Goal: Information Seeking & Learning: Compare options

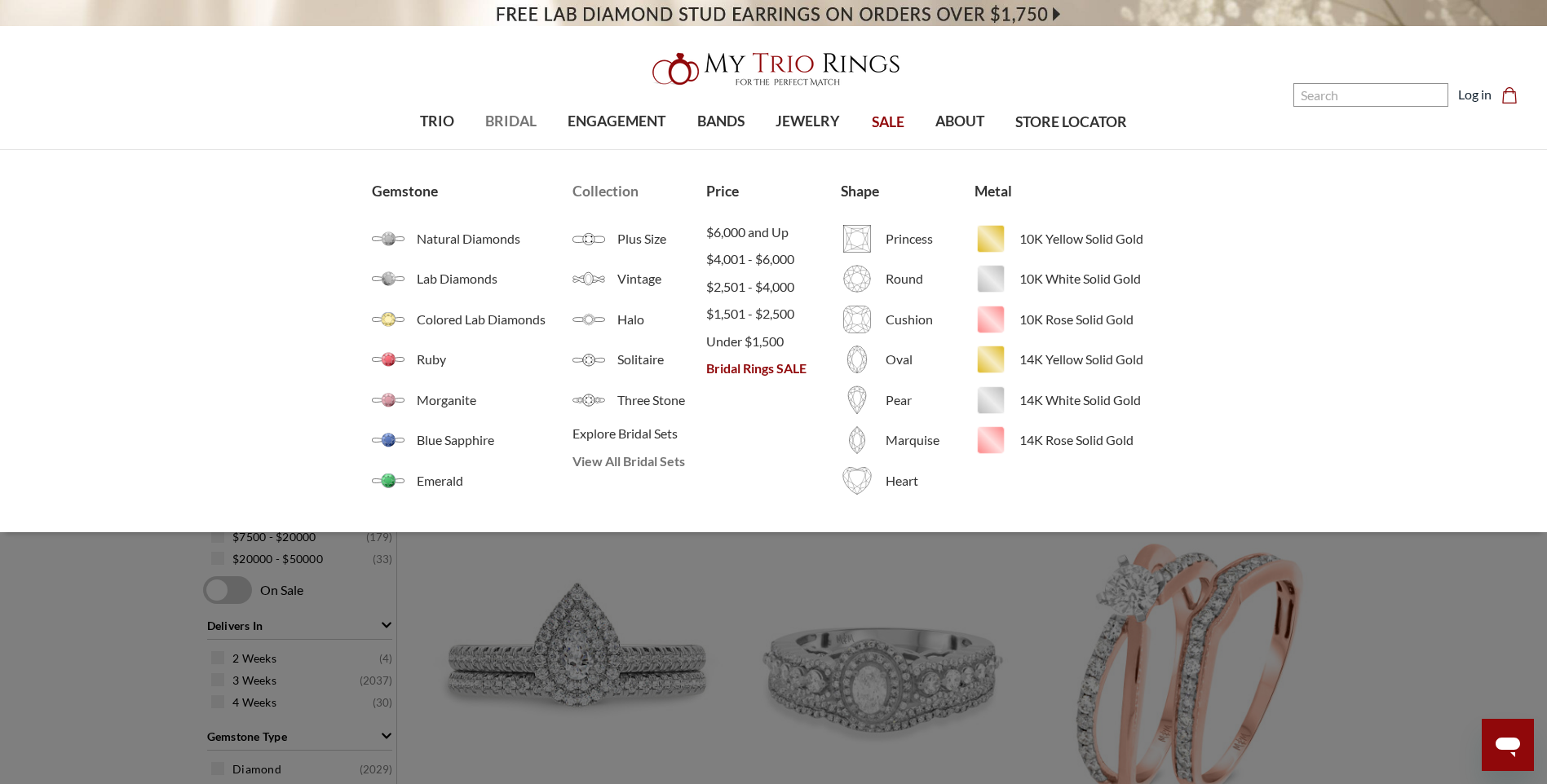
click at [632, 457] on span "View All Bridal Sets" at bounding box center [639, 461] width 134 height 20
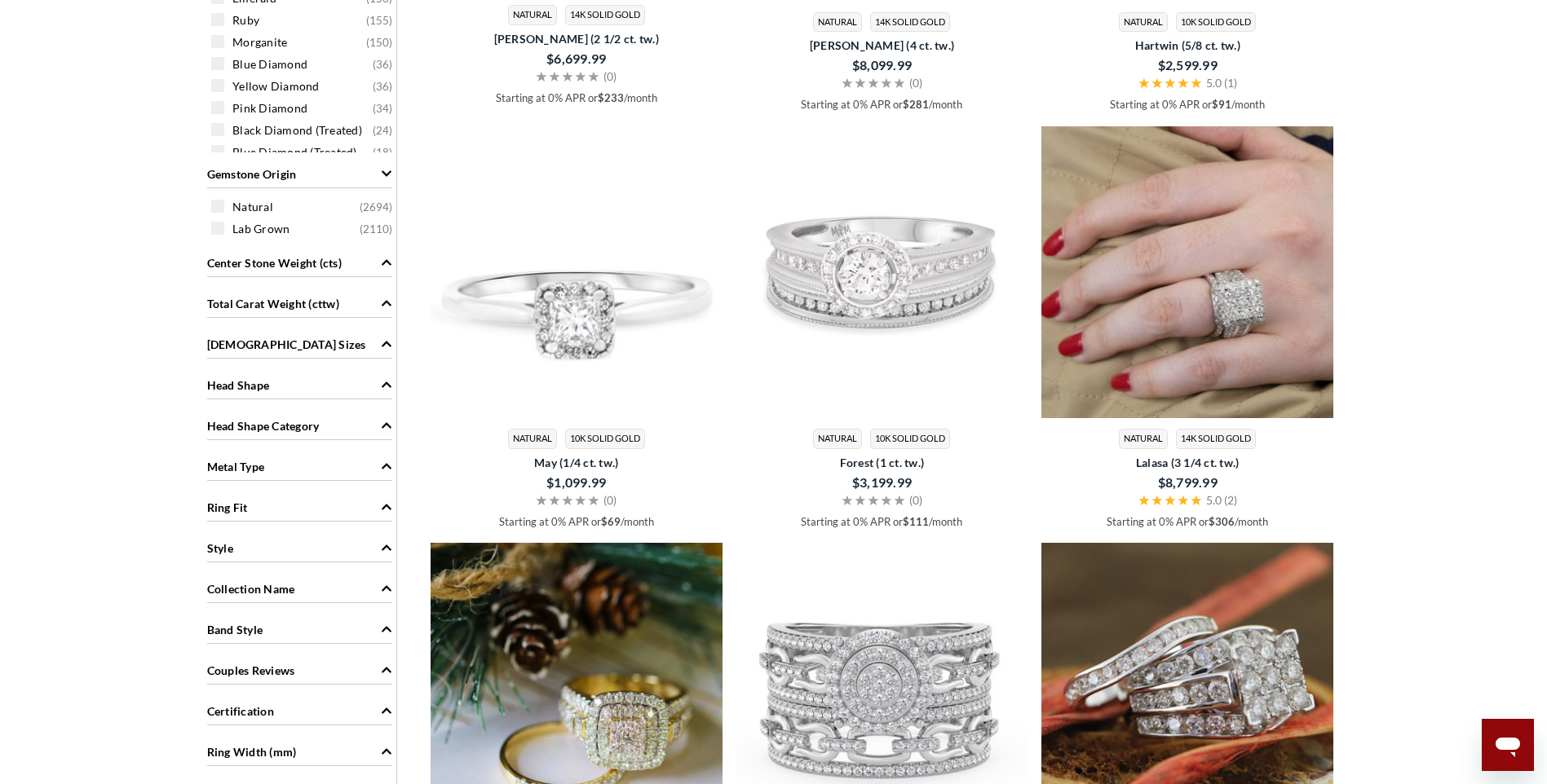
scroll to position [1141, 0]
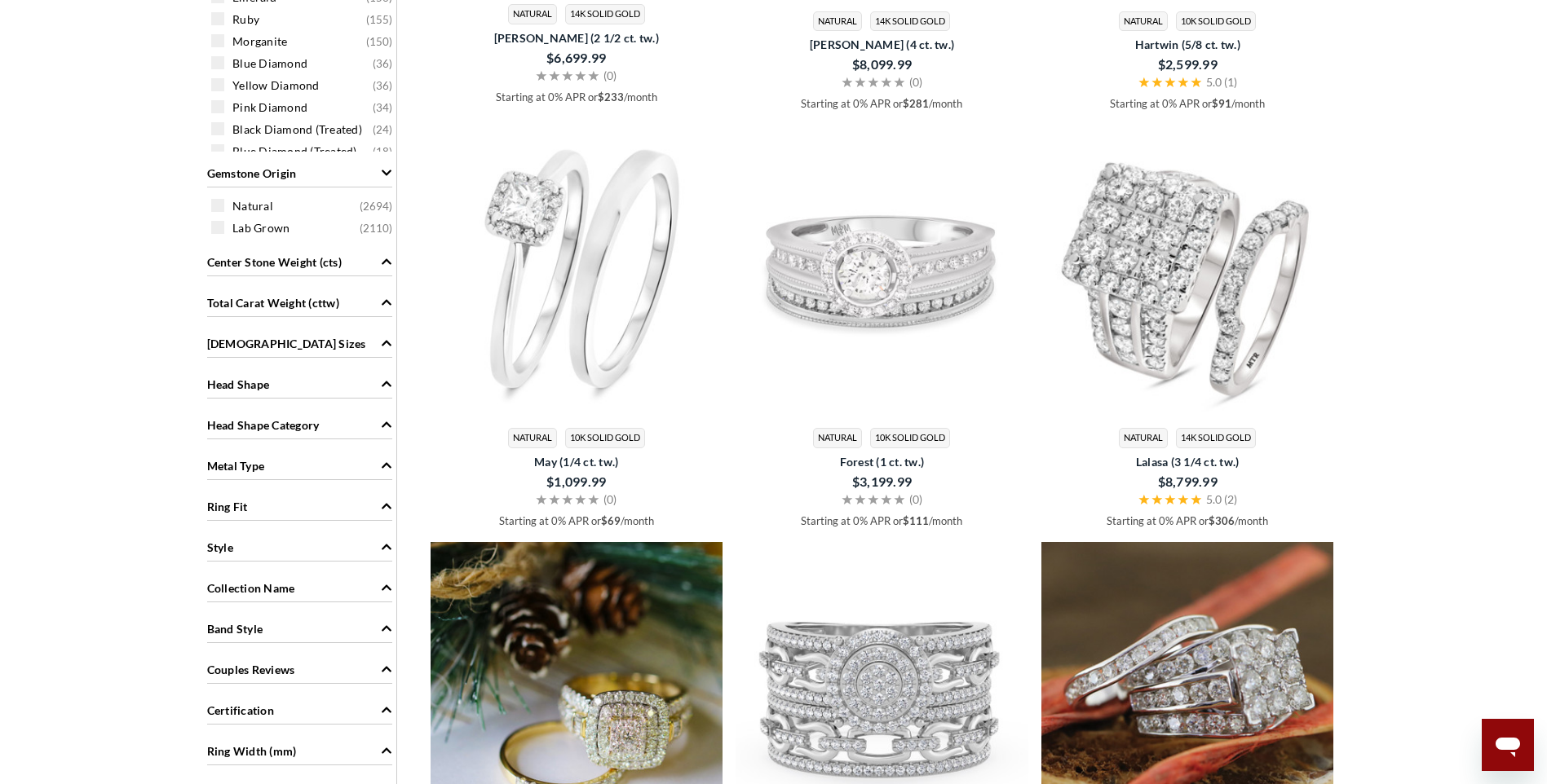
click at [1237, 299] on img at bounding box center [1188, 272] width 293 height 293
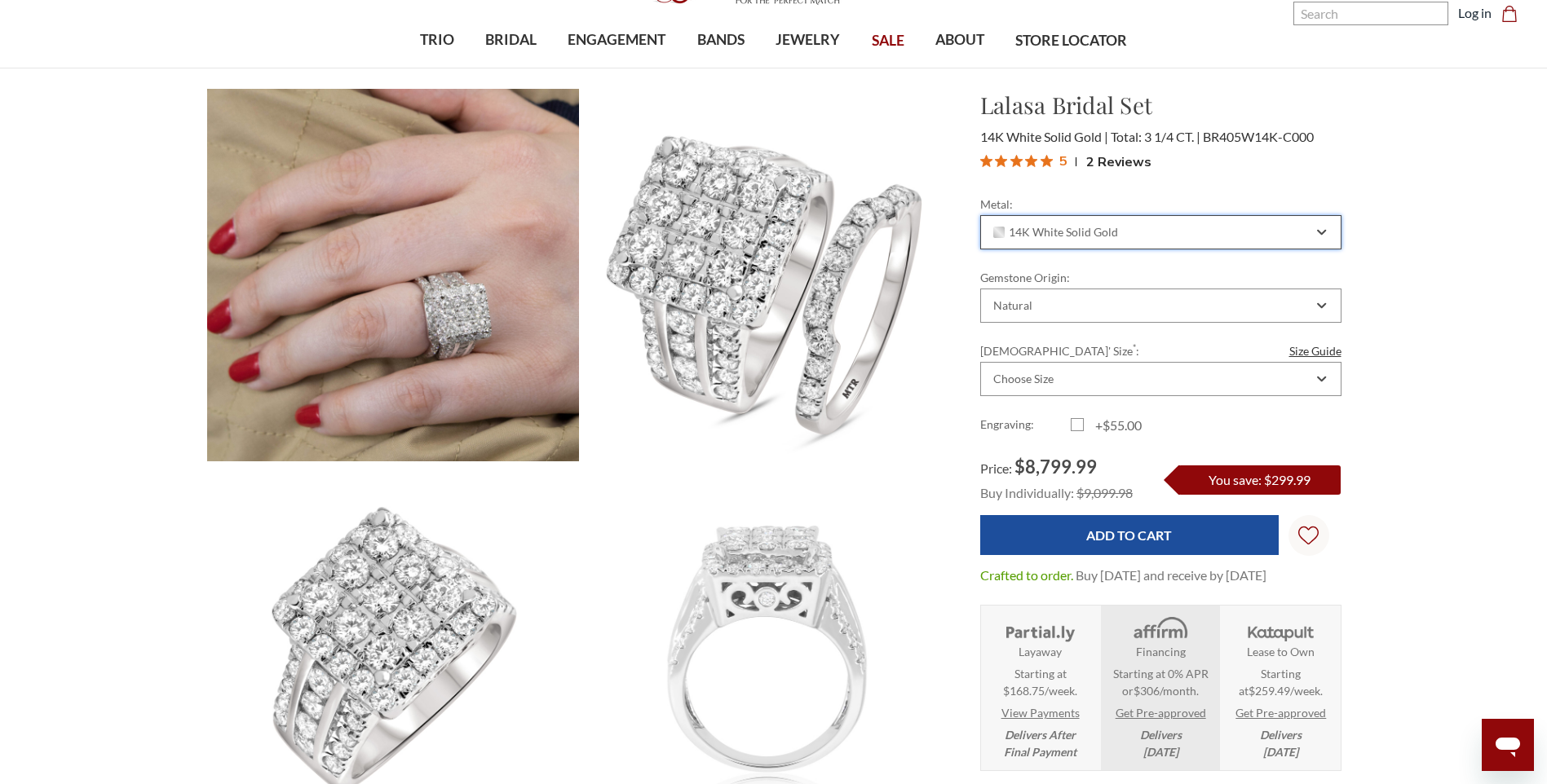
click at [1231, 233] on div "14K White Solid Gold" at bounding box center [1152, 233] width 322 height 13
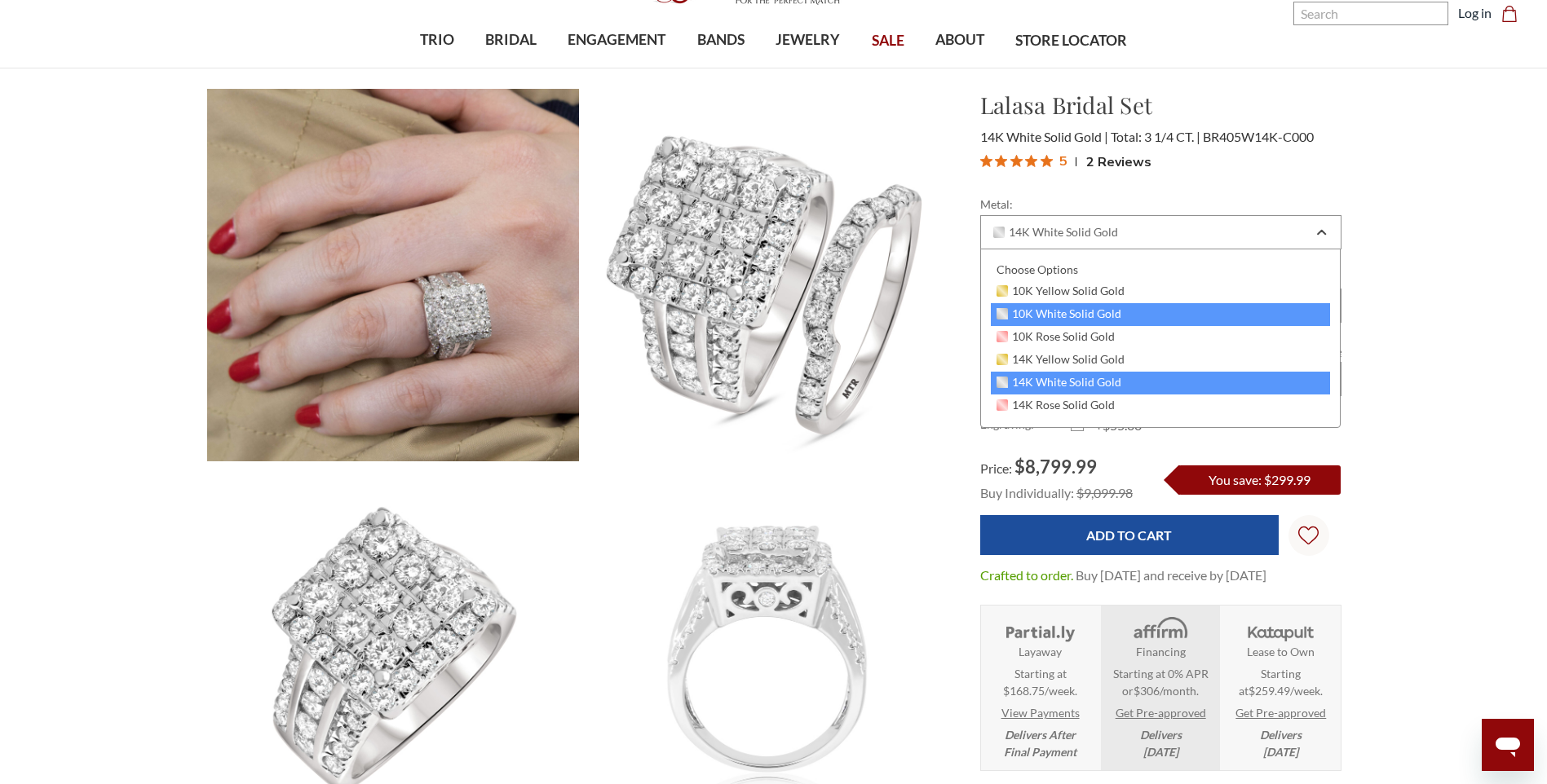
click at [1123, 312] on div "10K White Solid Gold" at bounding box center [1161, 314] width 340 height 23
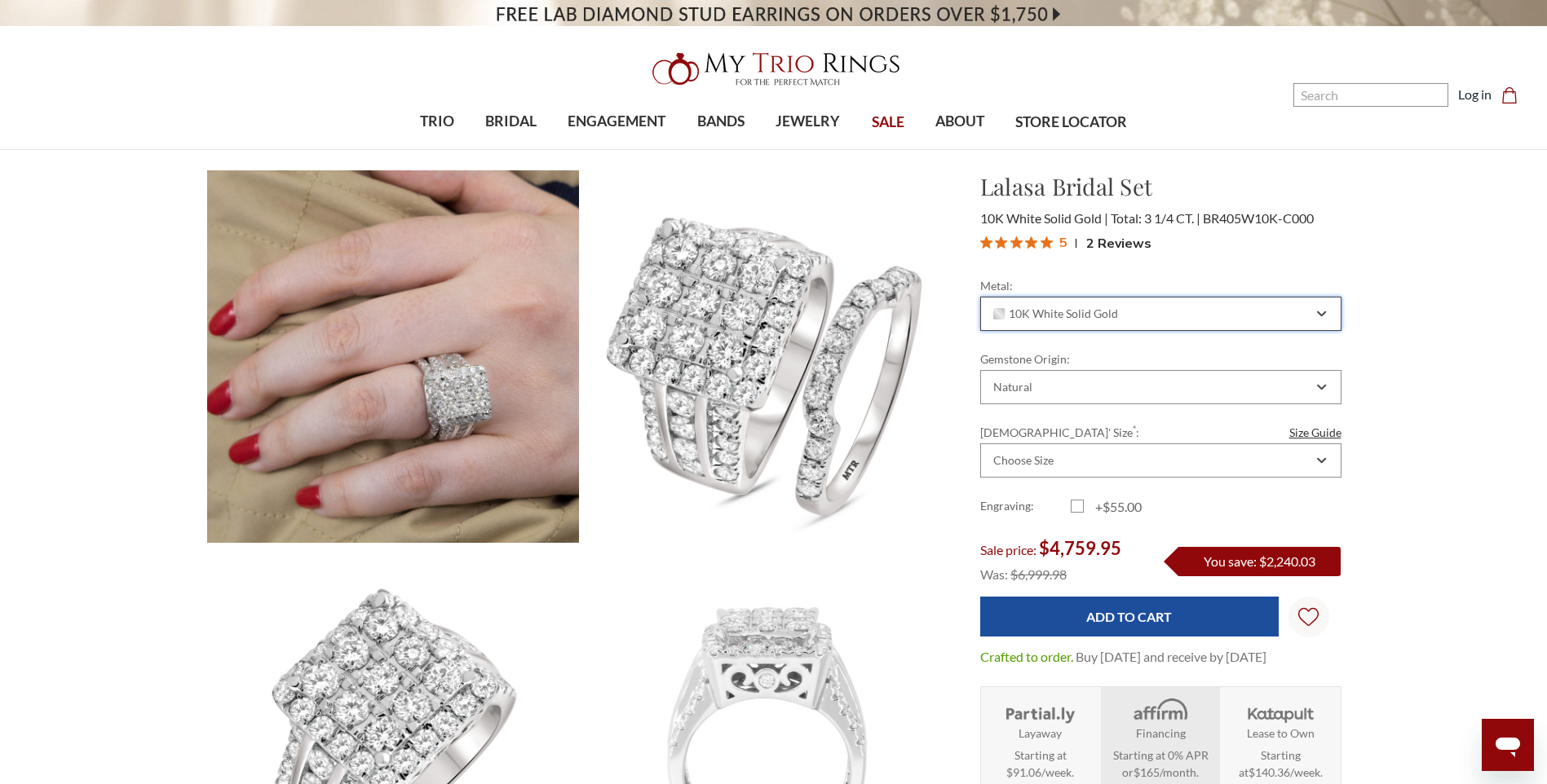
click at [1040, 314] on span "10K White Solid Gold" at bounding box center [1056, 313] width 125 height 13
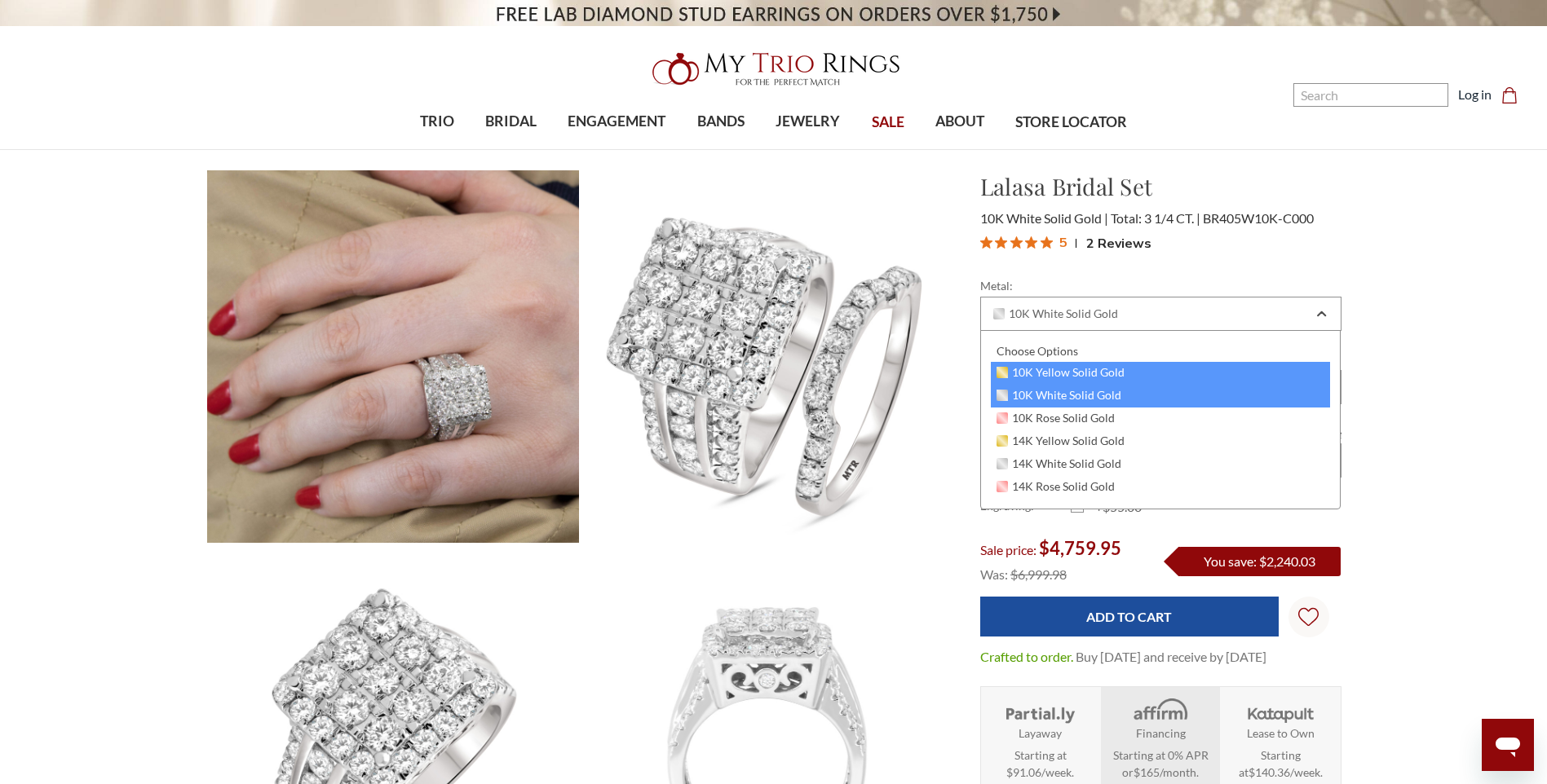
click at [1033, 371] on span "10K Yellow Solid Gold" at bounding box center [1062, 372] width 129 height 13
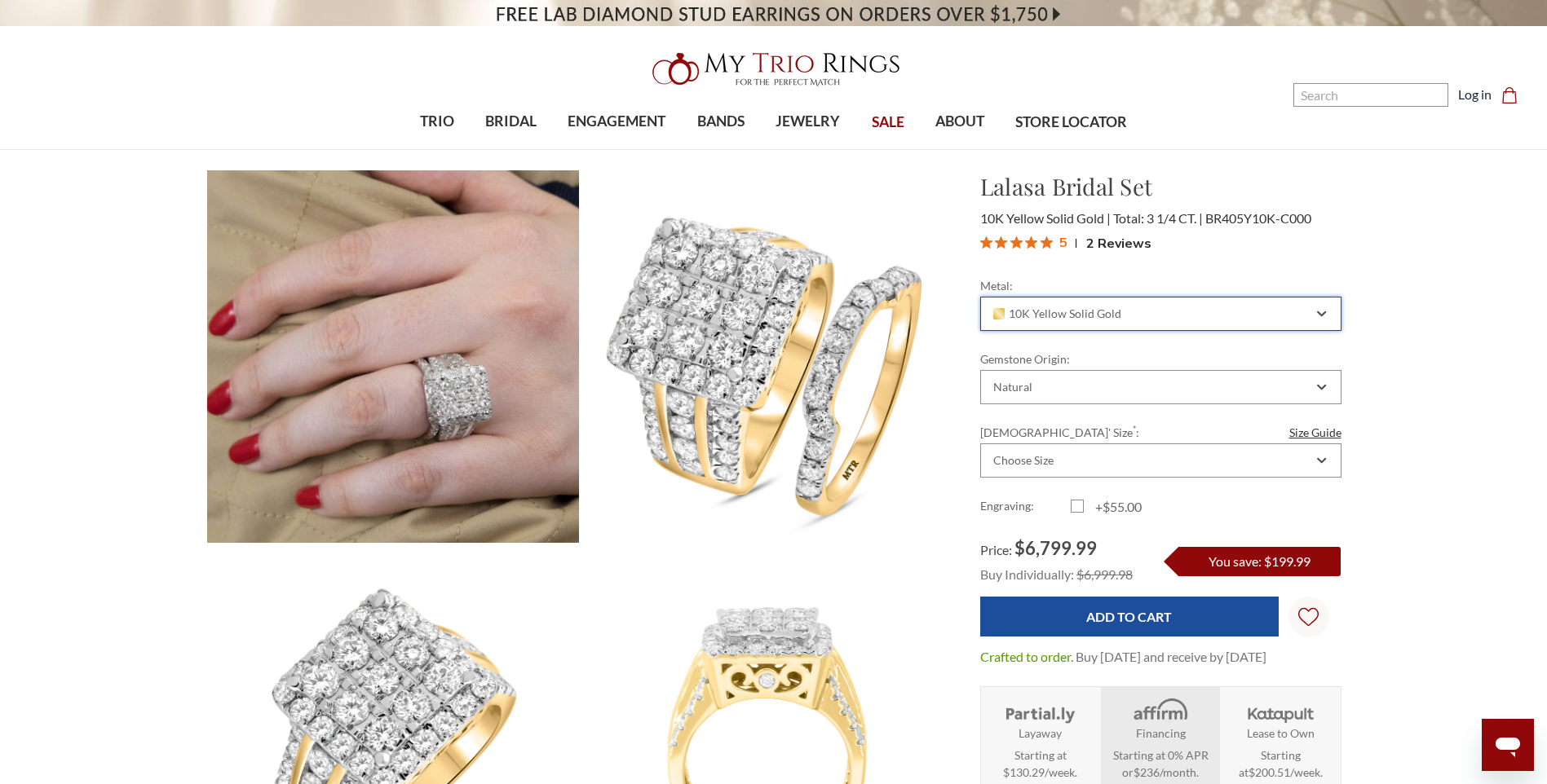
click at [1114, 294] on div "Metal: Choose Options 10K Yellow Solid Gold 10K White Solid Gold 10K Rose Solid…" at bounding box center [1162, 303] width 362 height 54
click at [1102, 313] on span "10K Yellow Solid Gold" at bounding box center [1058, 313] width 129 height 13
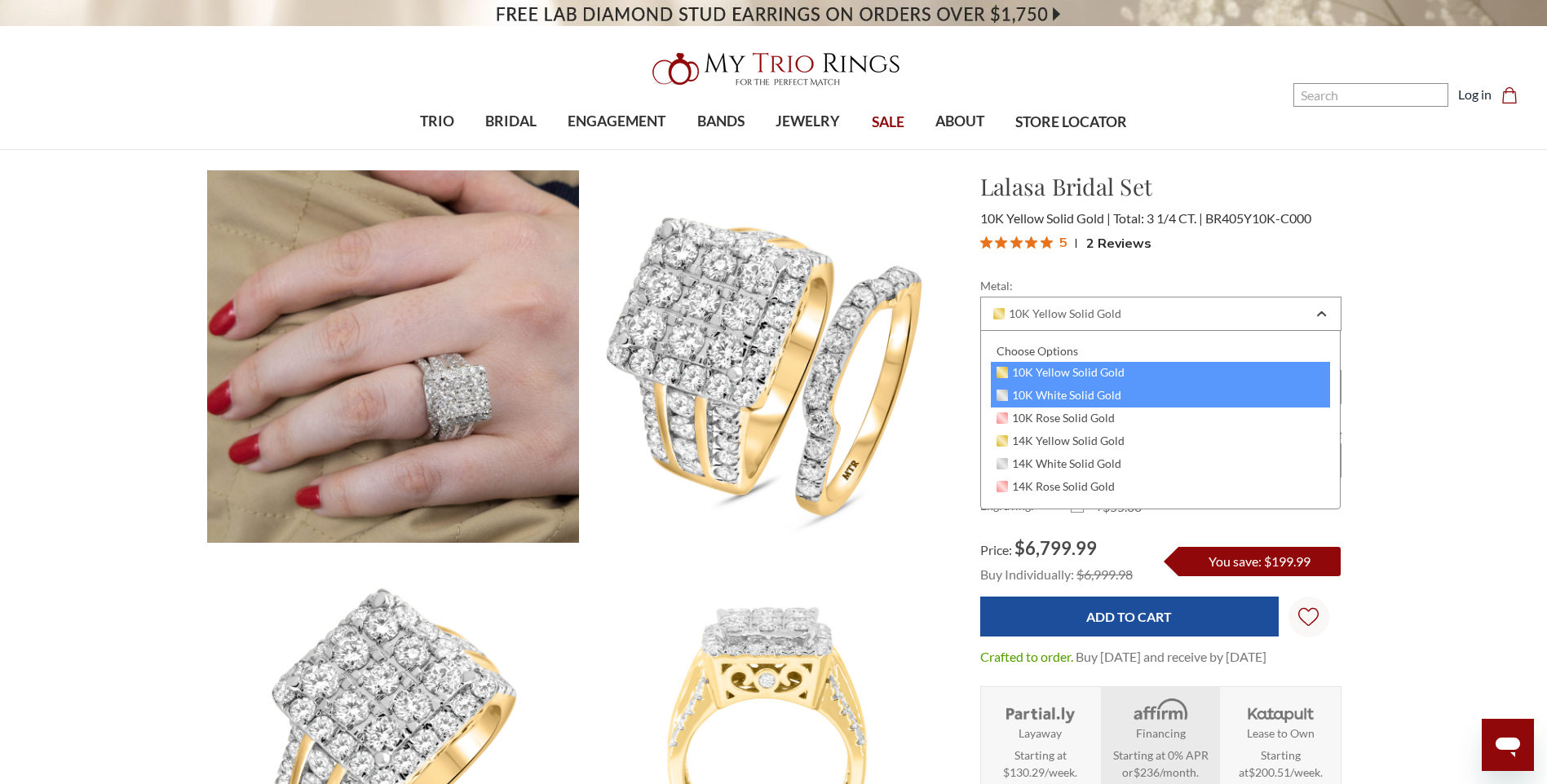
click at [1066, 393] on span "10K White Solid Gold" at bounding box center [1060, 395] width 125 height 13
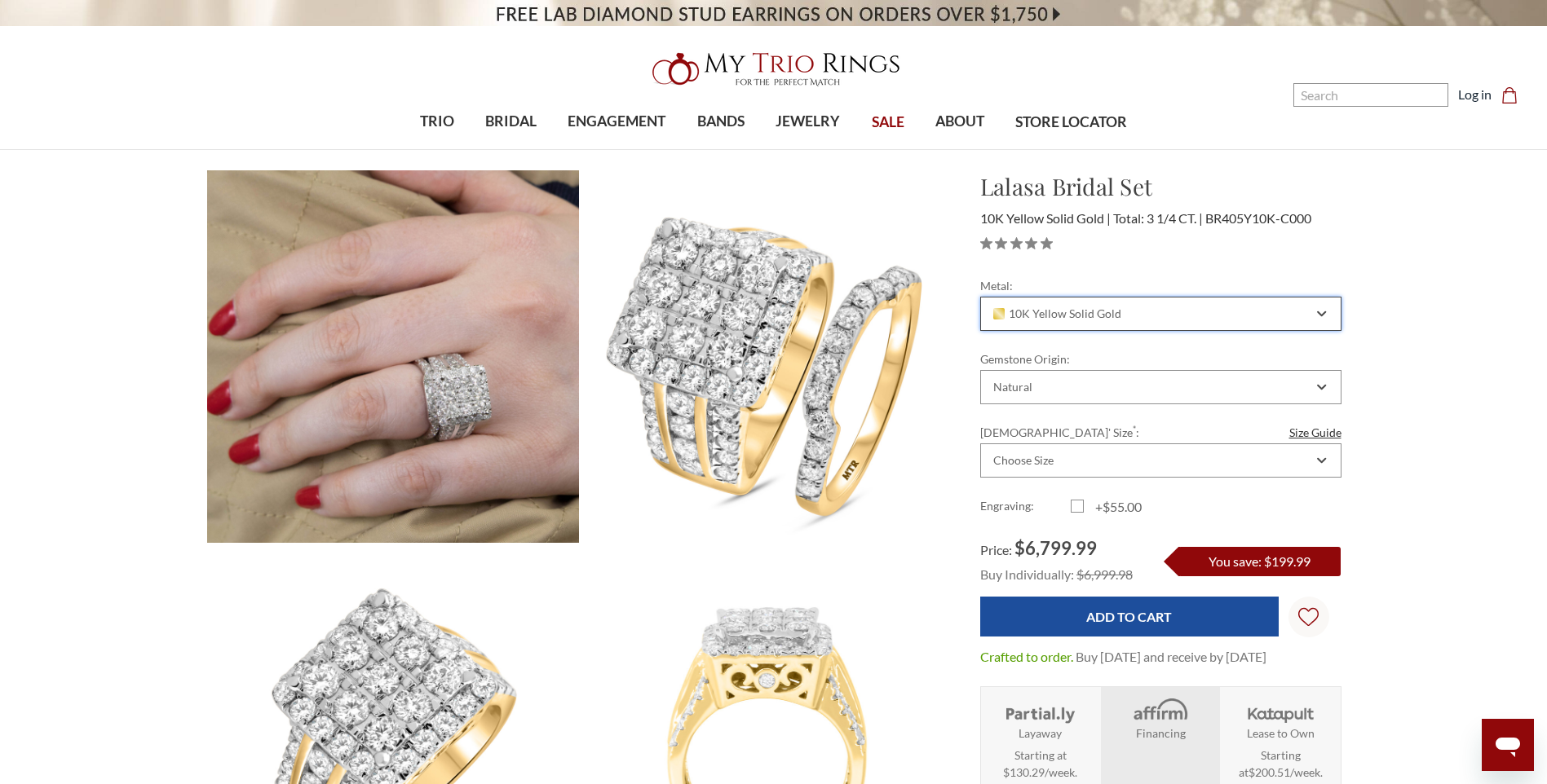
click at [1044, 307] on span "10K Yellow Solid Gold" at bounding box center [1058, 313] width 129 height 13
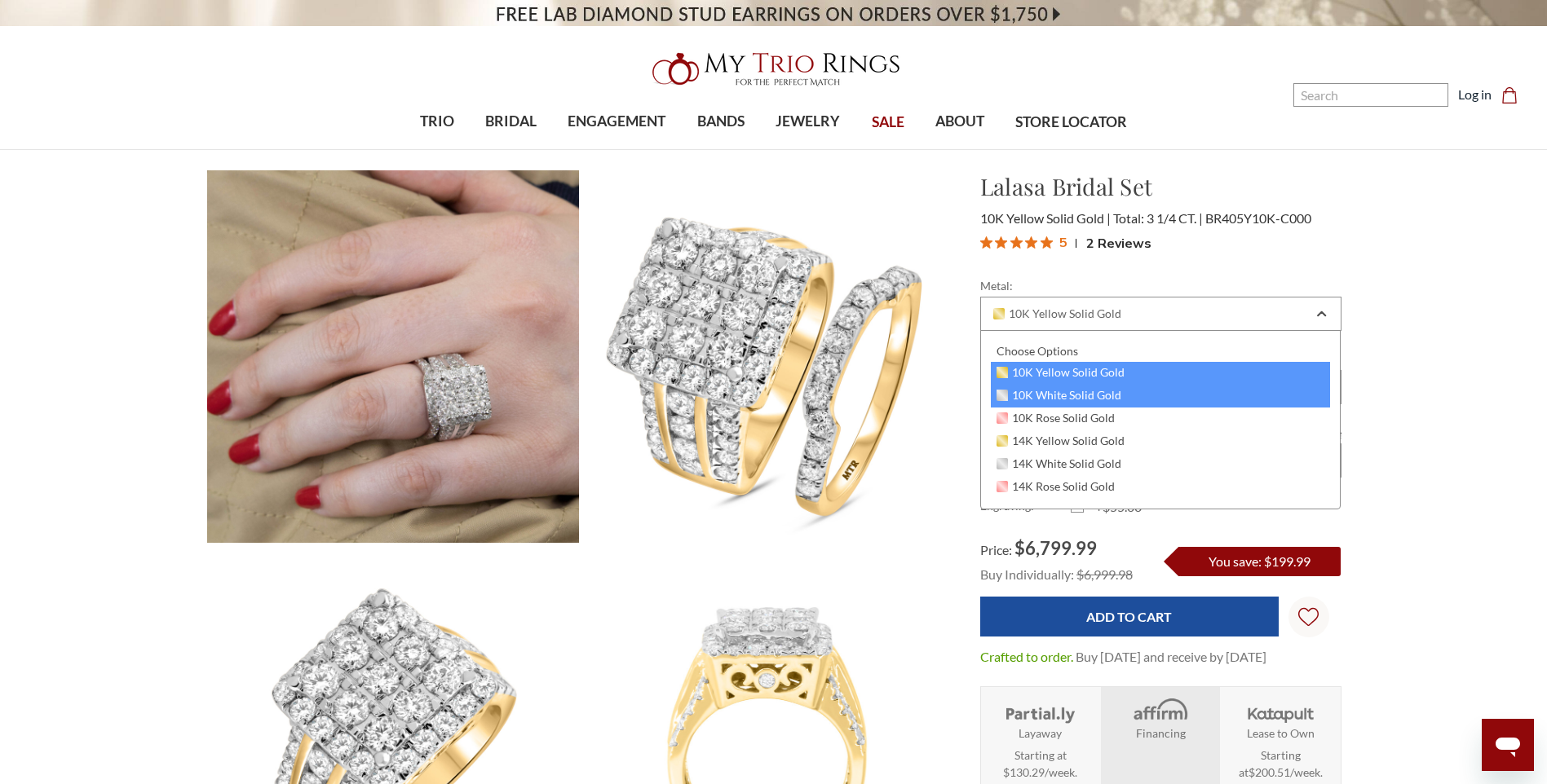
click at [1033, 398] on span "10K White Solid Gold" at bounding box center [1060, 395] width 125 height 13
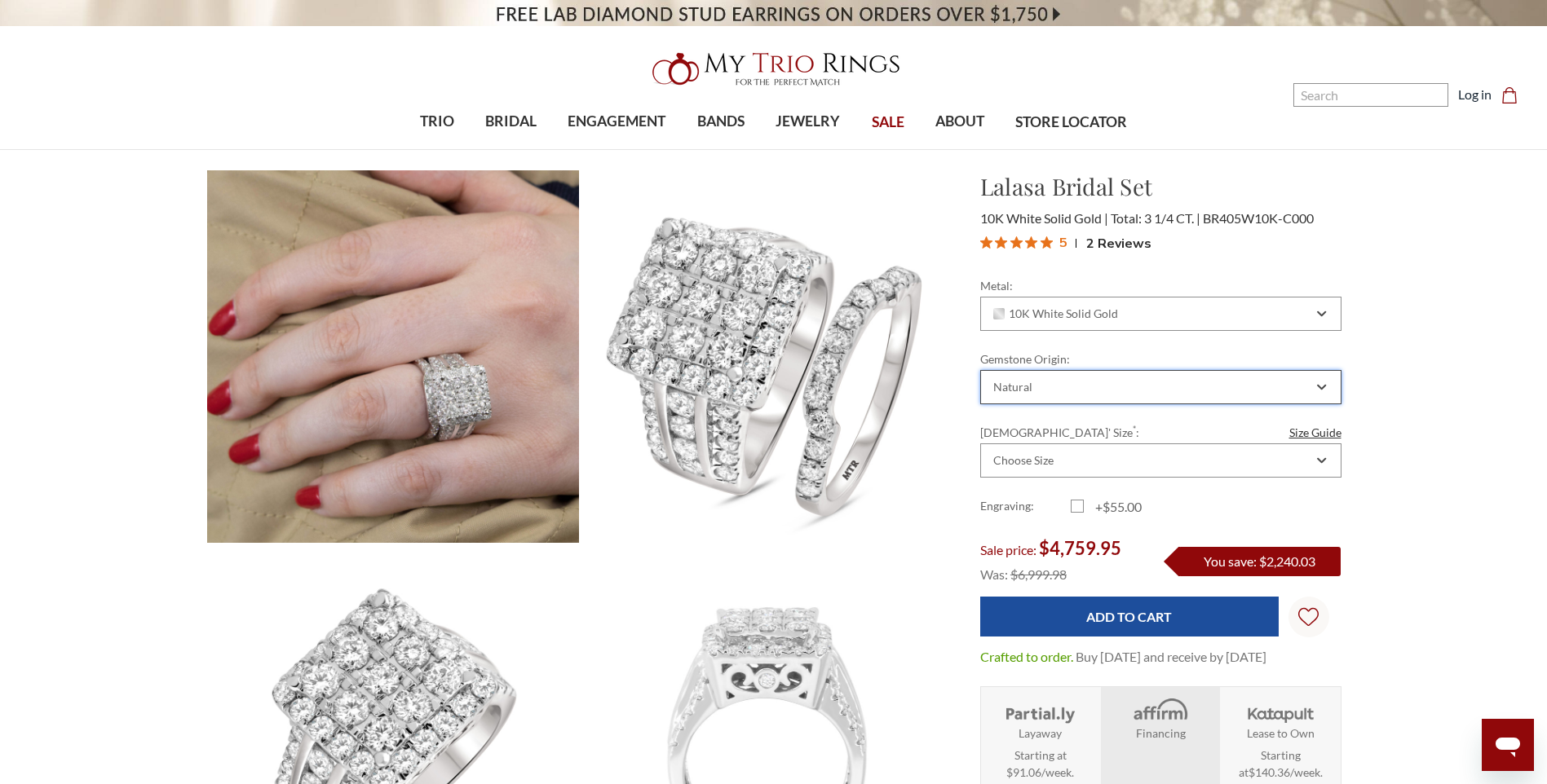
click at [1324, 390] on icon "Combobox" at bounding box center [1322, 387] width 9 height 10
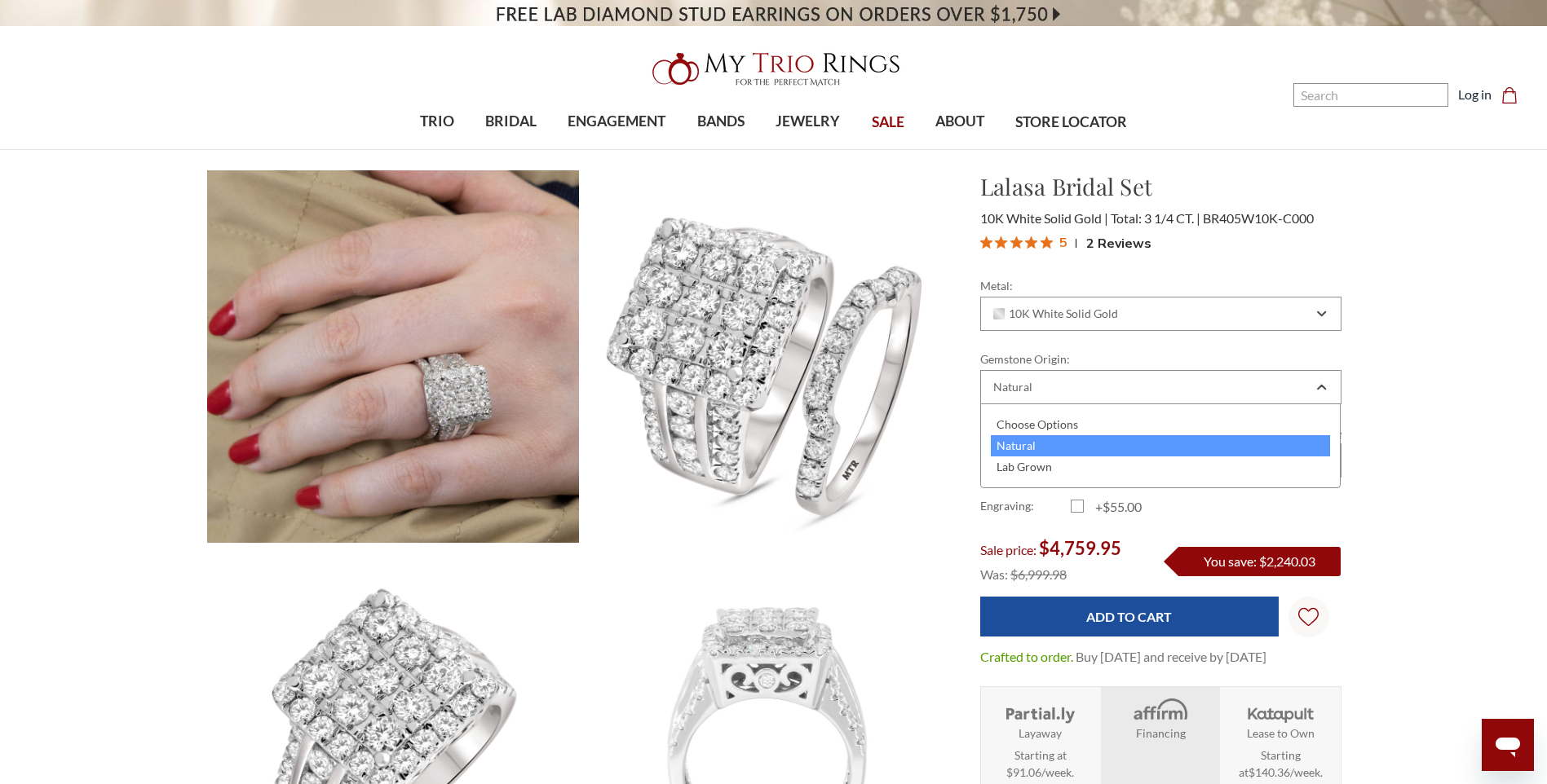
click at [1110, 439] on div "Natural" at bounding box center [1161, 445] width 340 height 21
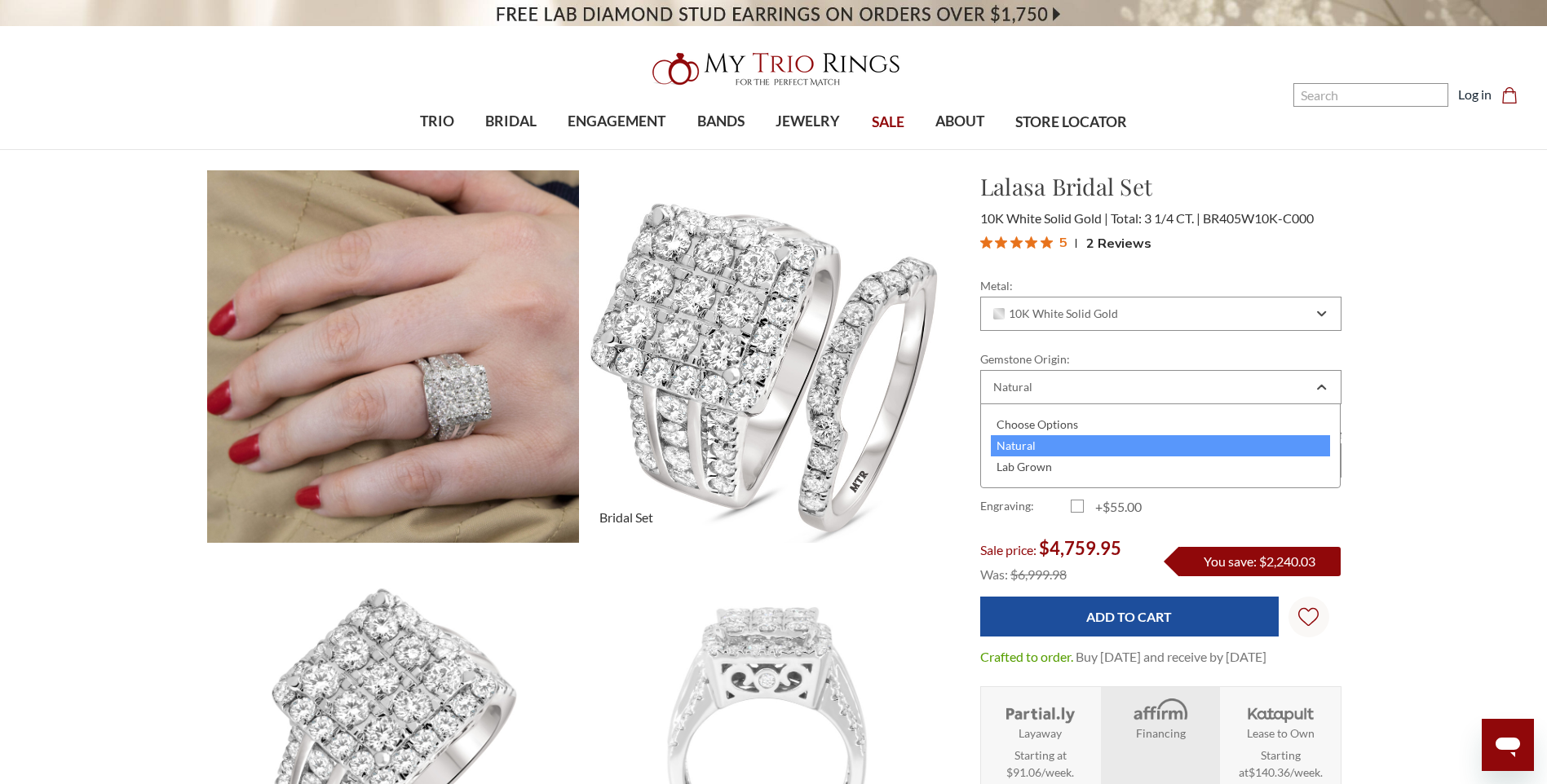
click at [936, 466] on img at bounding box center [766, 356] width 410 height 410
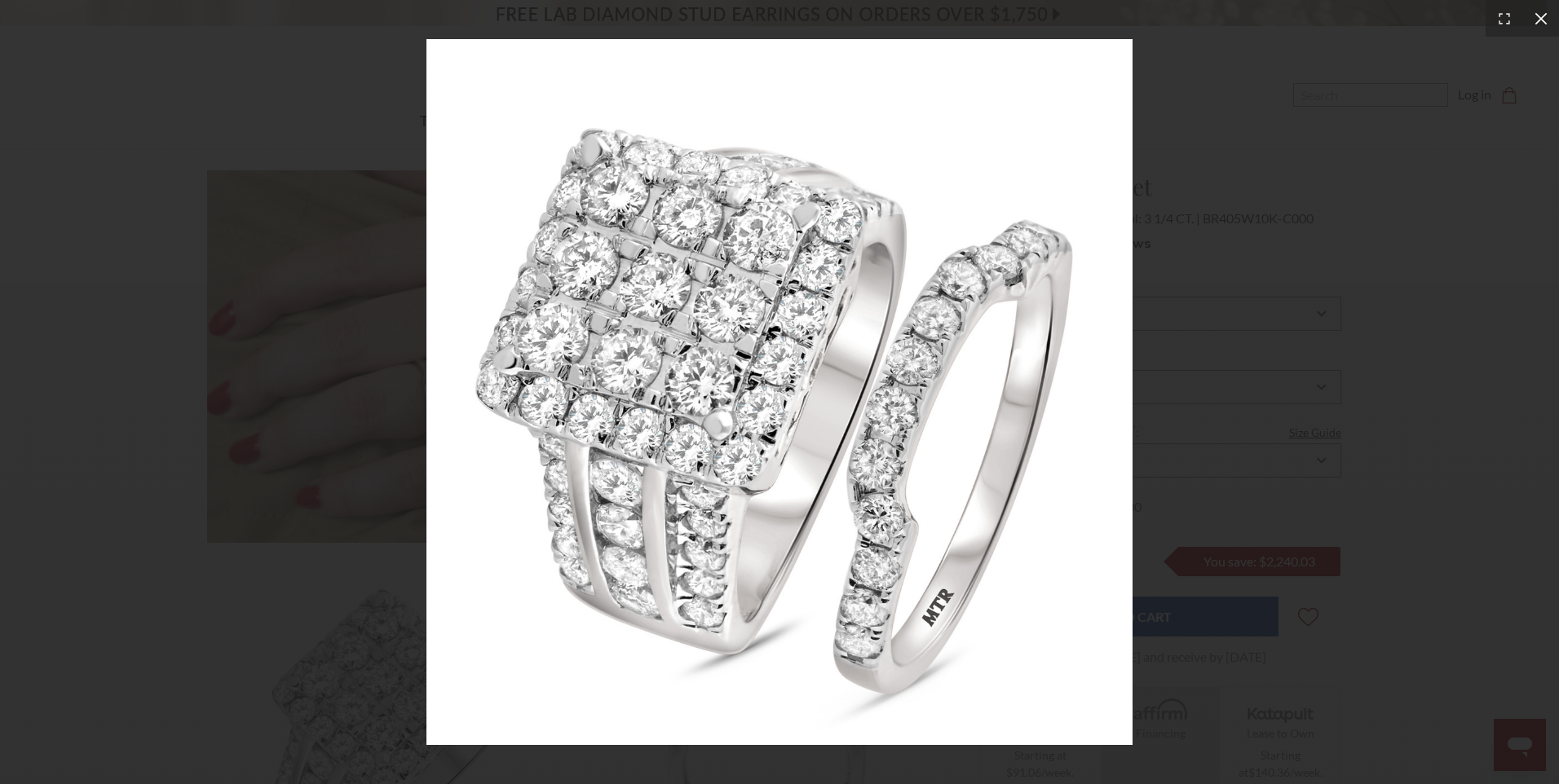
click at [1538, 15] on icon at bounding box center [1541, 19] width 16 height 16
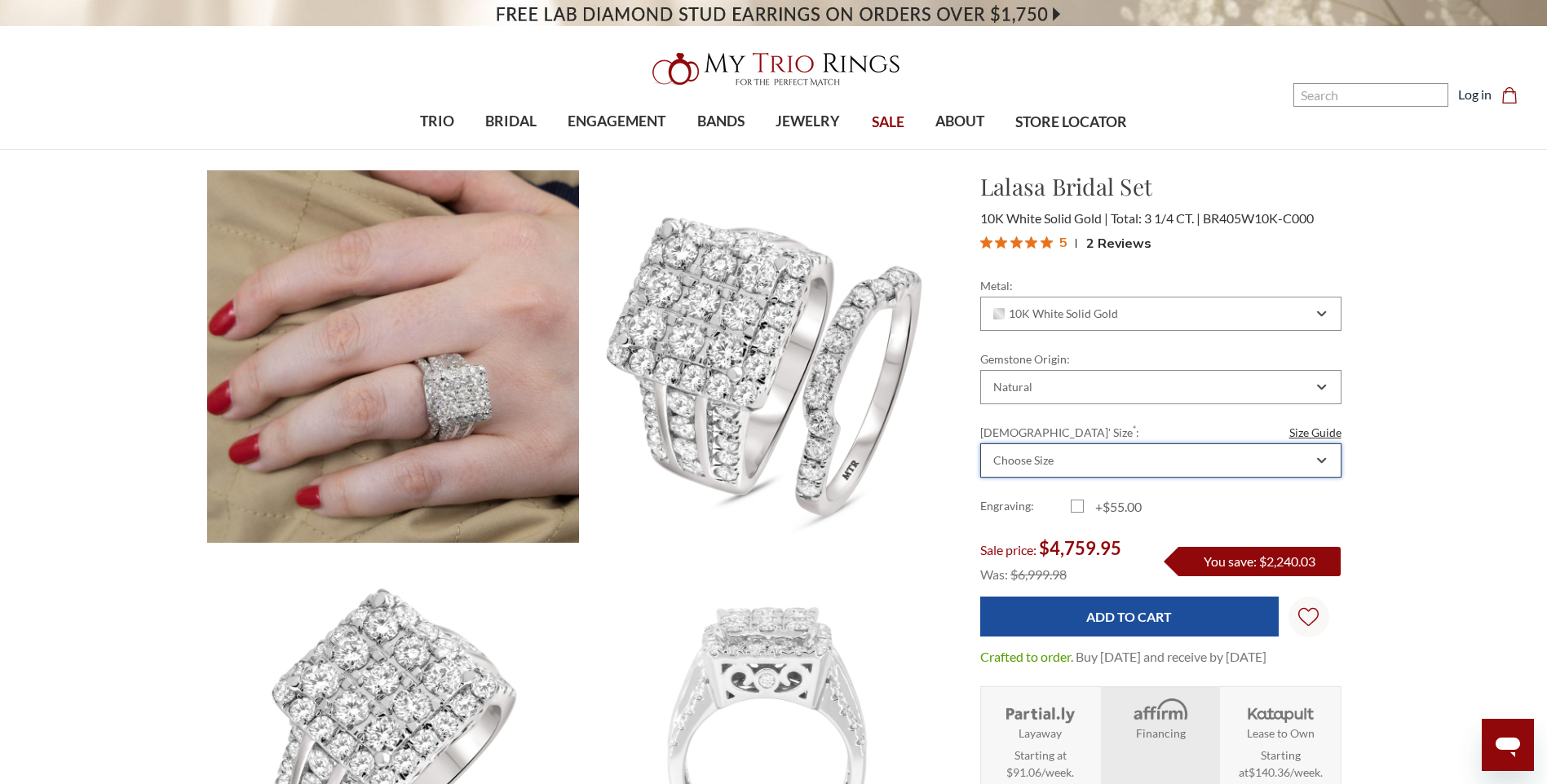
click at [1328, 457] on div "Choose Size" at bounding box center [1162, 461] width 362 height 35
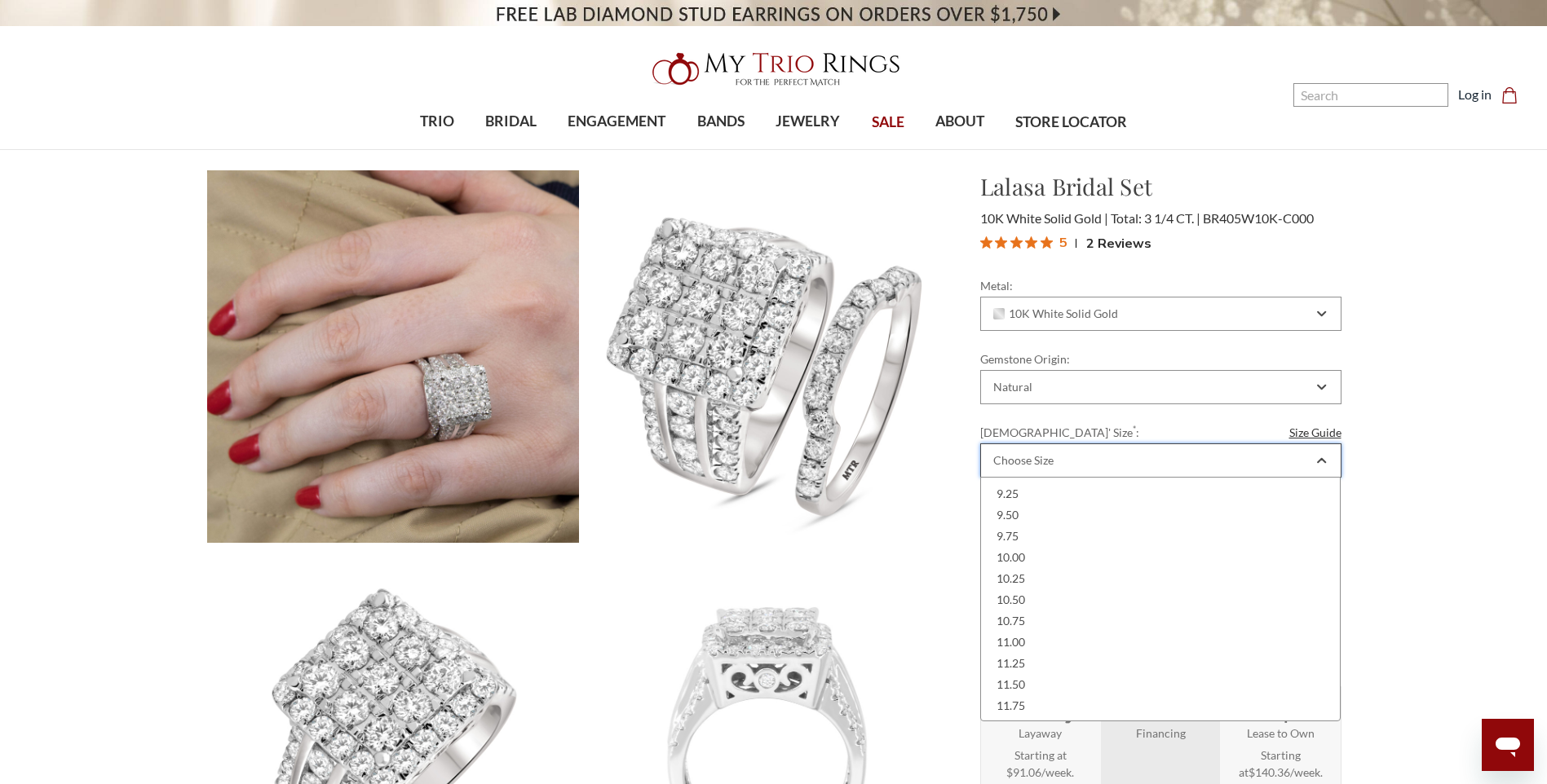
scroll to position [571, 0]
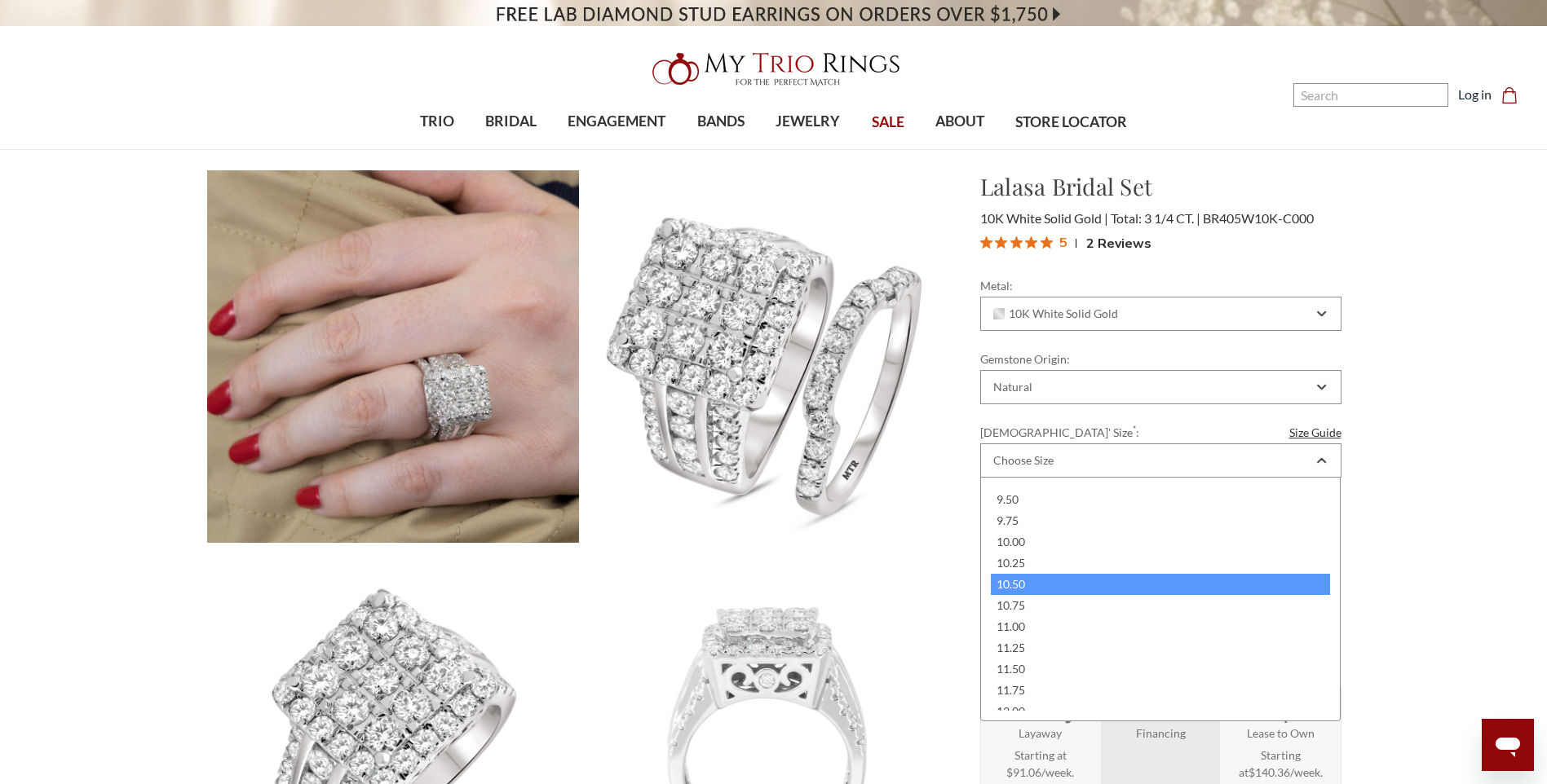
click at [1047, 583] on div "10.50" at bounding box center [1161, 584] width 340 height 21
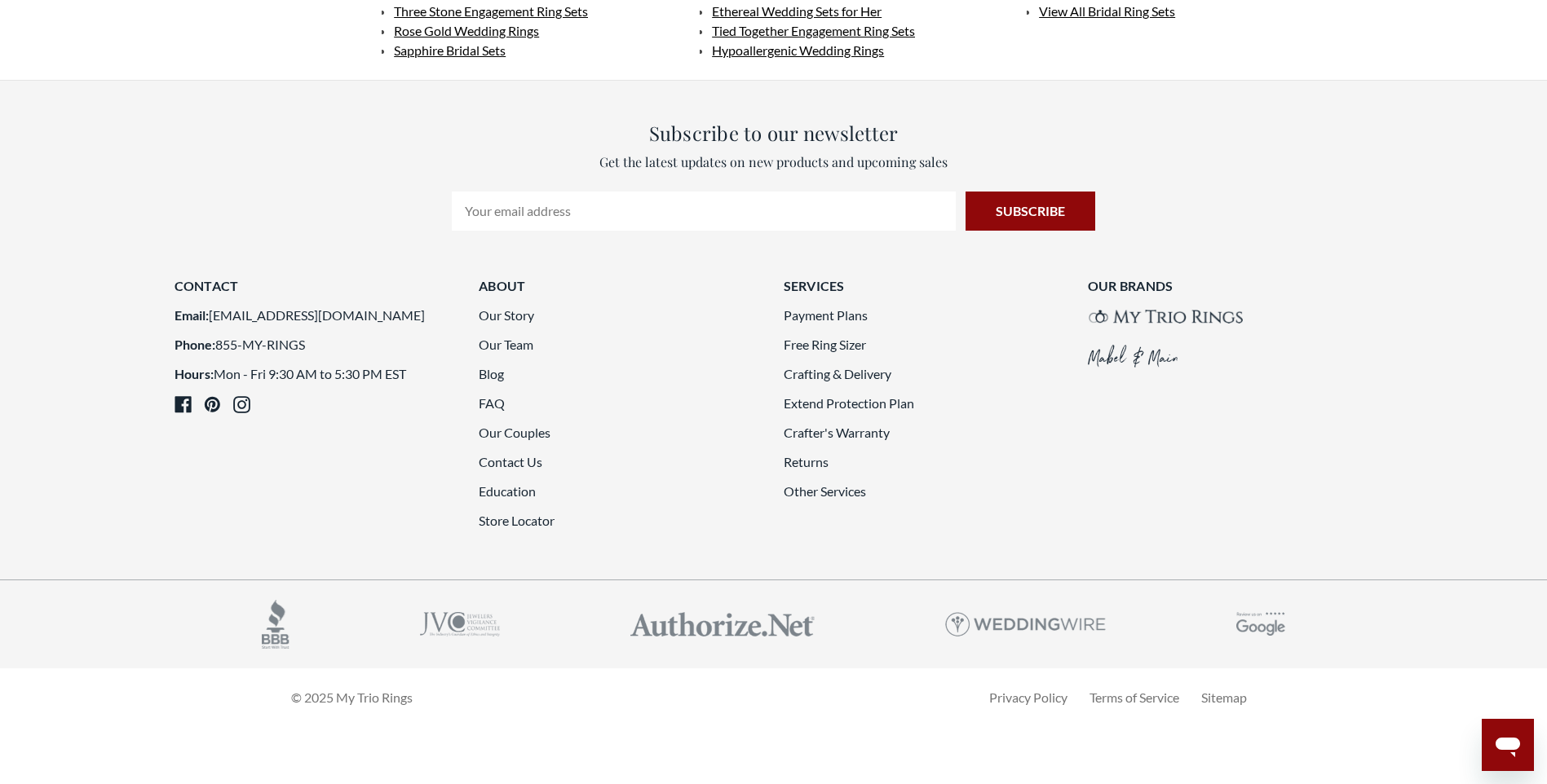
scroll to position [4484, 0]
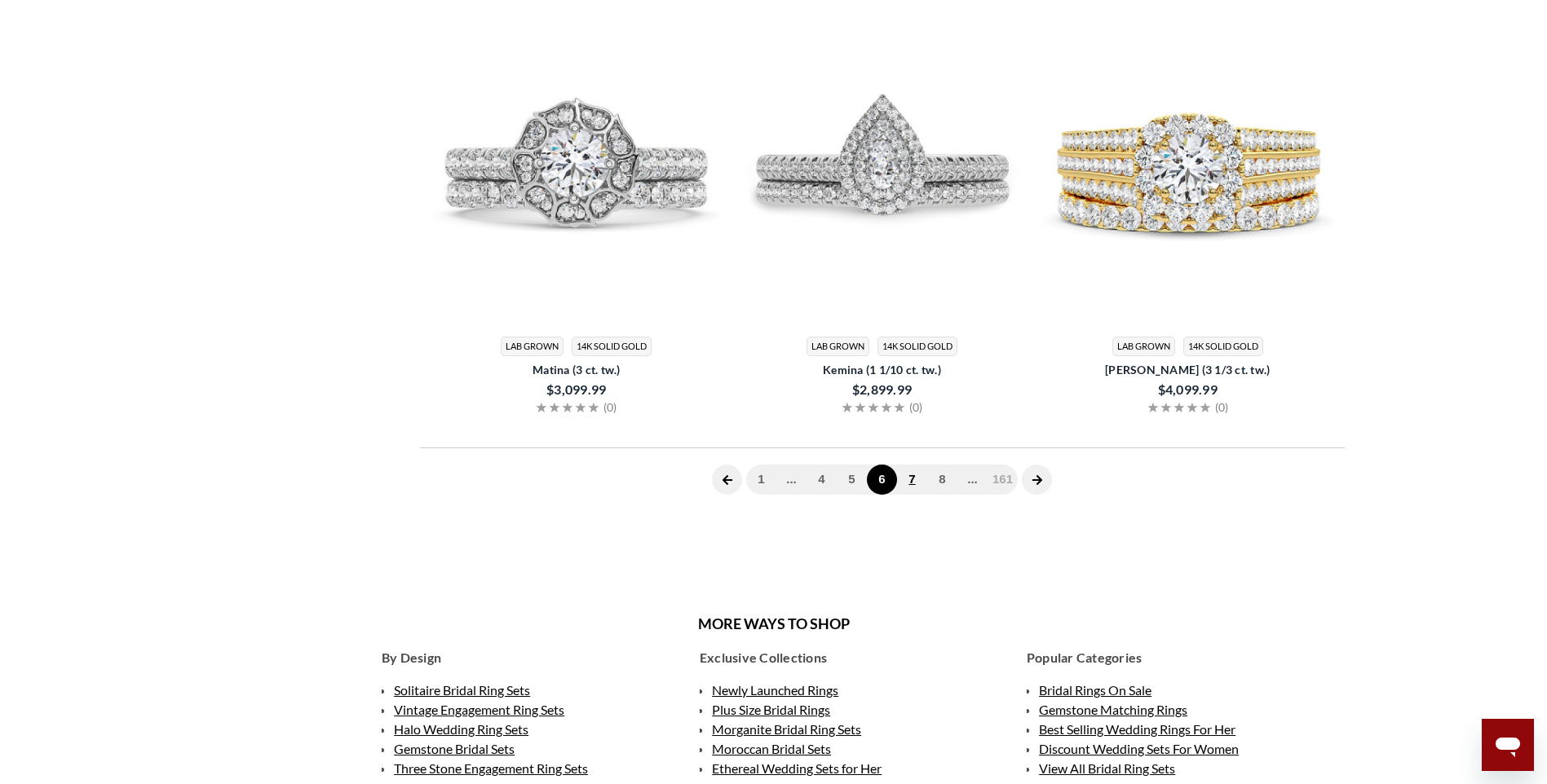
scroll to position [653, 0]
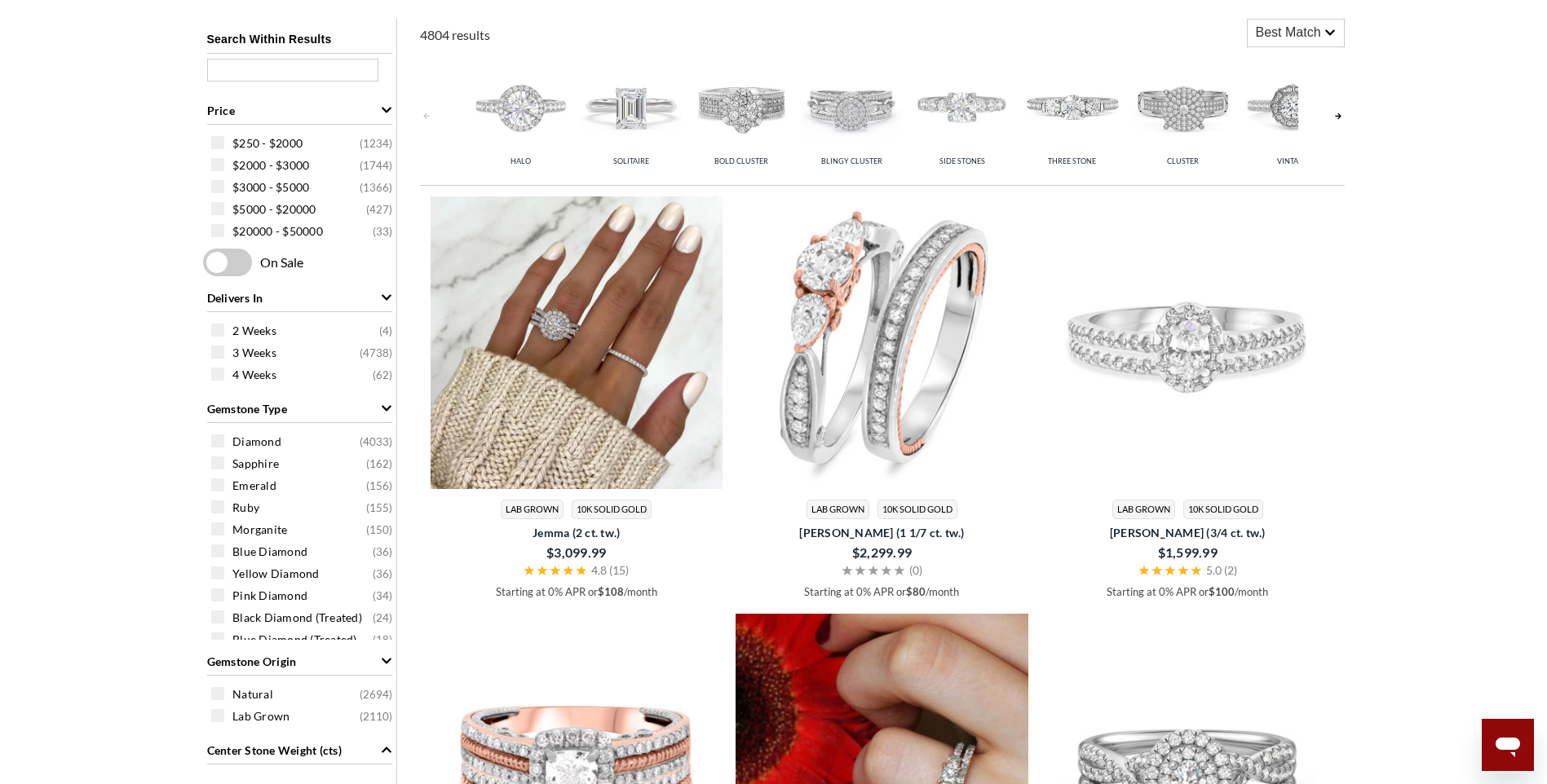
click at [569, 341] on img at bounding box center [577, 342] width 293 height 293
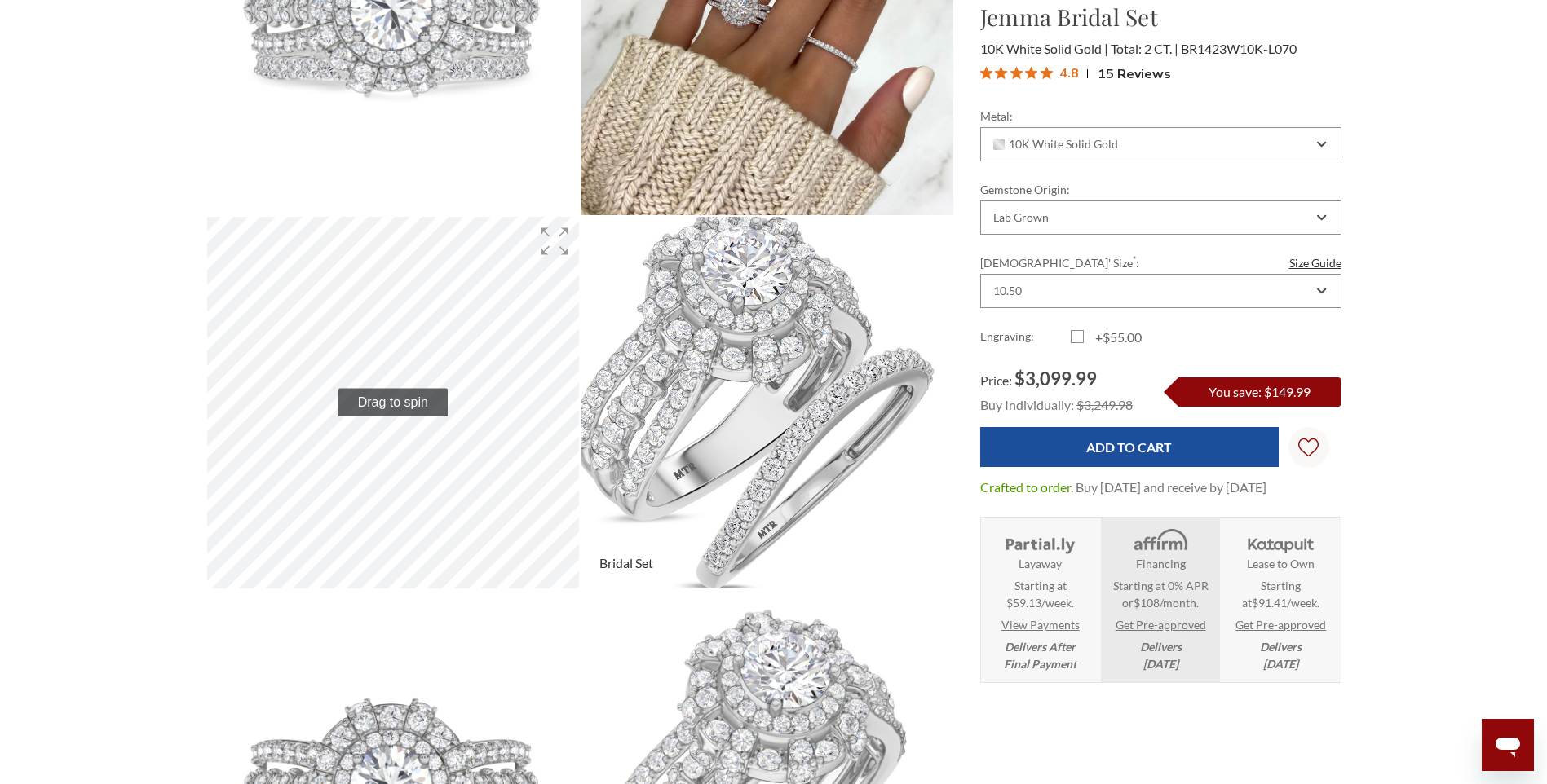
scroll to position [244, 0]
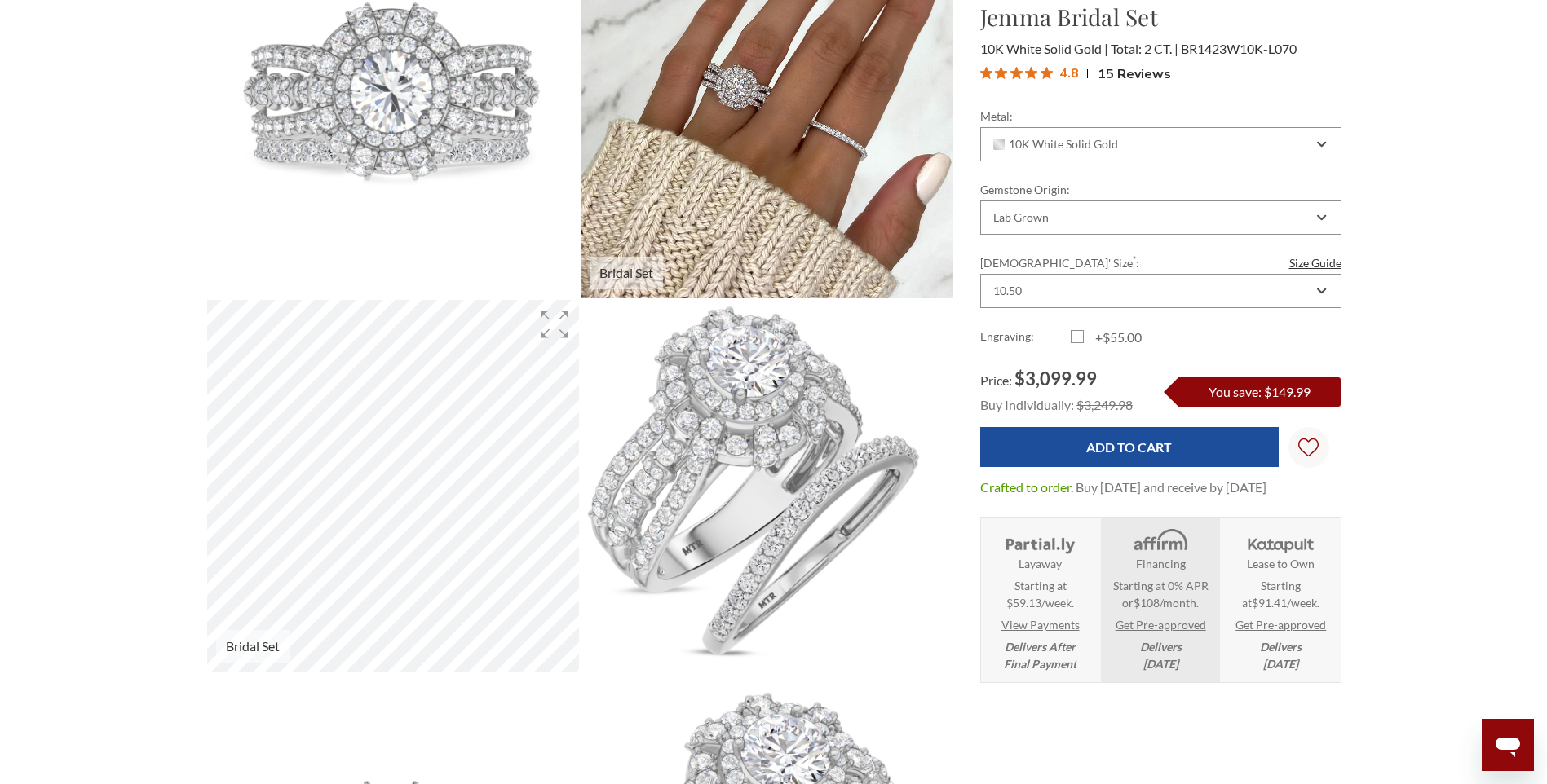
click at [694, 209] on img at bounding box center [766, 112] width 410 height 410
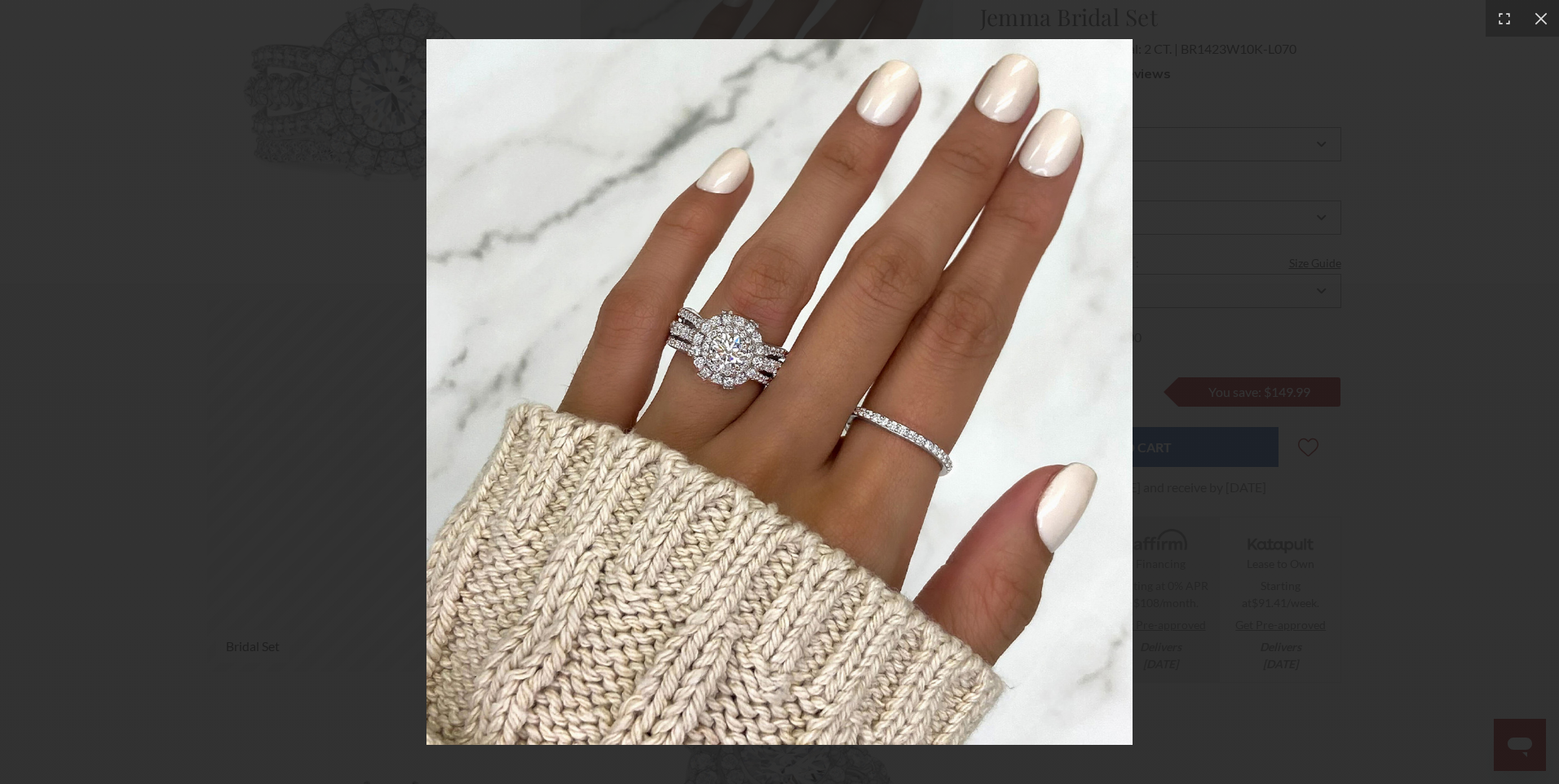
click at [684, 408] on img at bounding box center [779, 392] width 706 height 706
click at [803, 361] on img at bounding box center [779, 392] width 706 height 706
click at [1541, 20] on icon at bounding box center [1540, 17] width 12 height 12
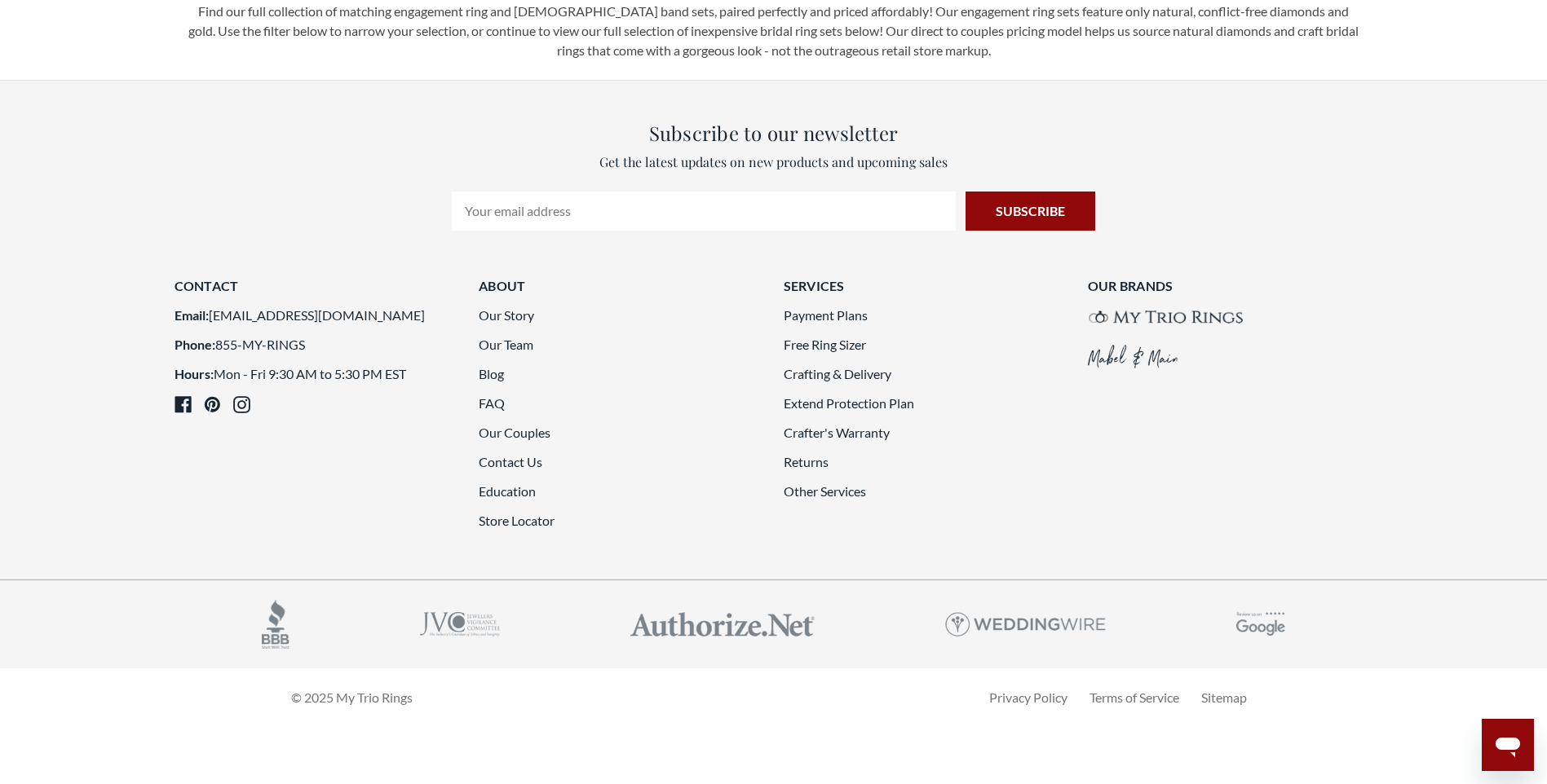
scroll to position [4648, 0]
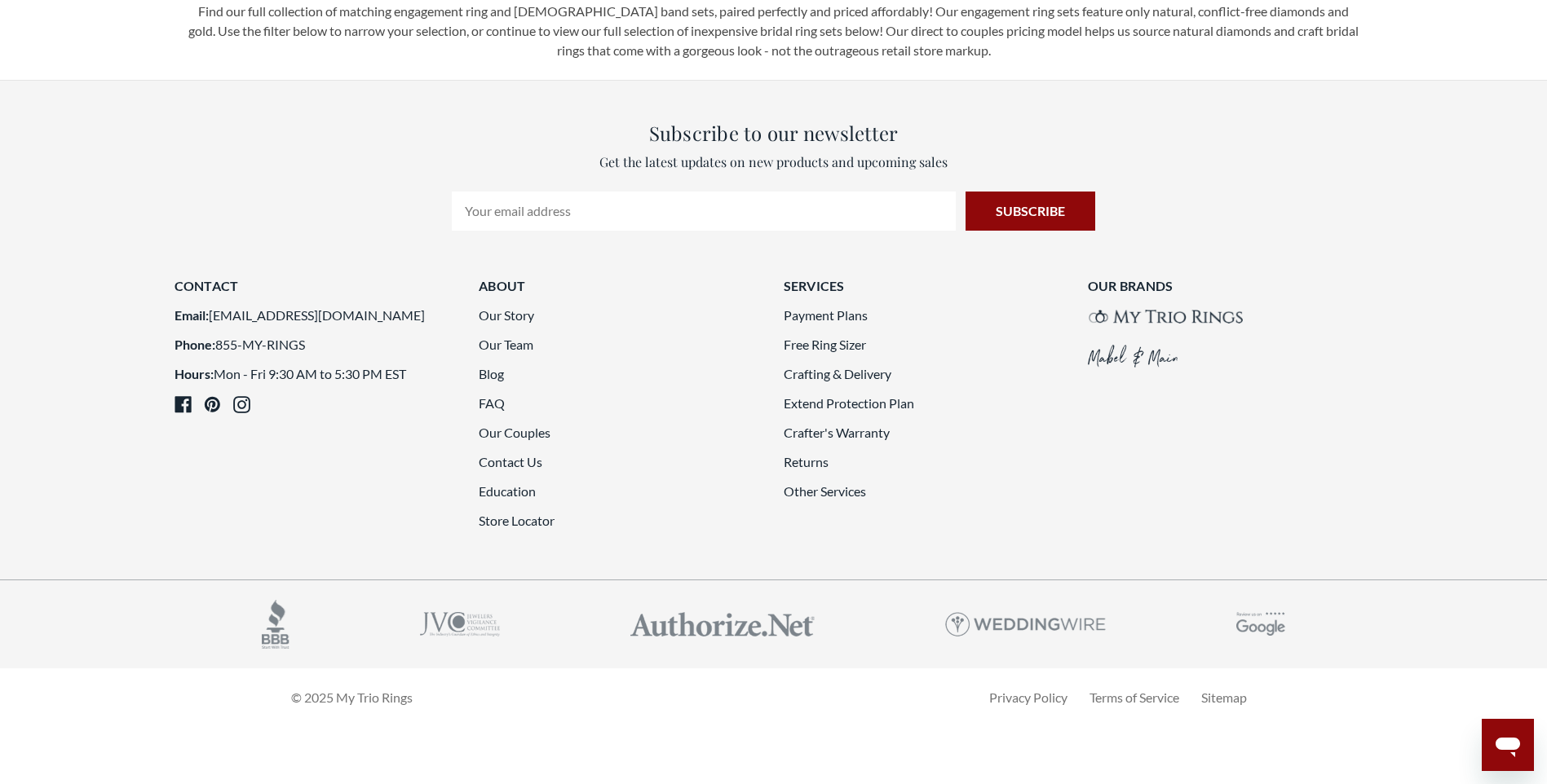
scroll to position [4567, 0]
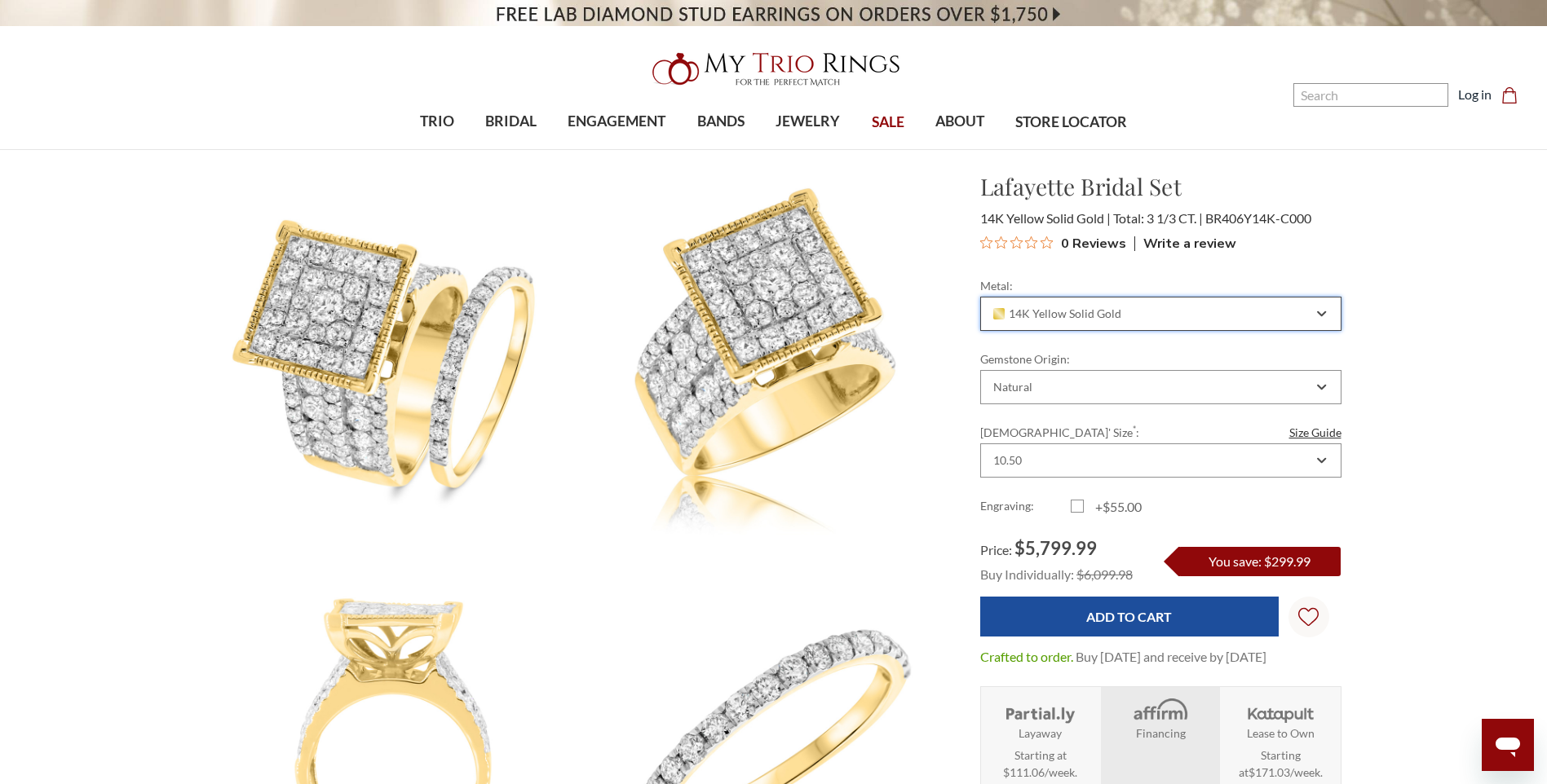
click at [1114, 307] on span "14K Yellow Solid Gold" at bounding box center [1058, 313] width 129 height 13
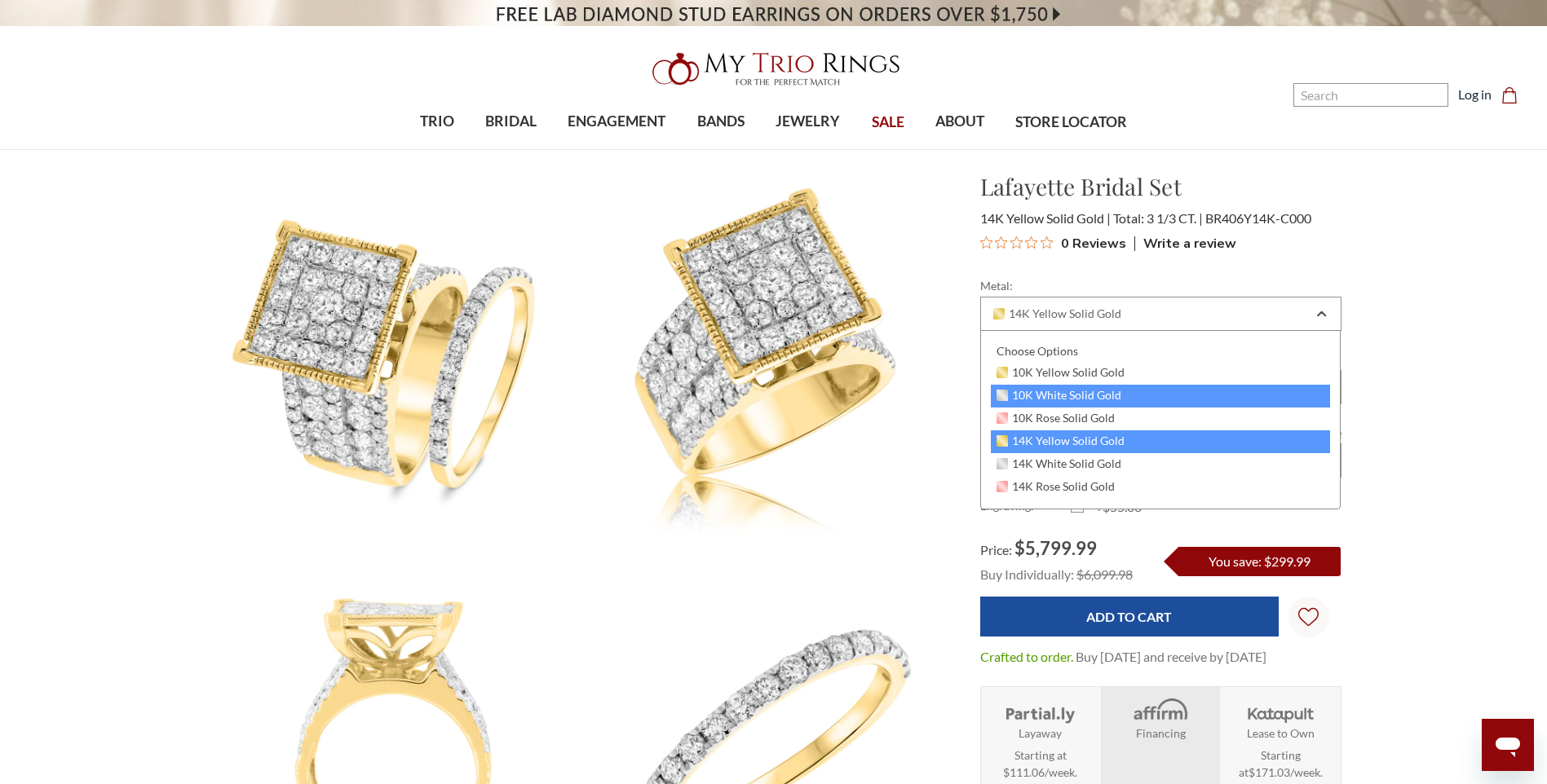
click at [1091, 400] on span "10K White Solid Gold" at bounding box center [1060, 395] width 125 height 13
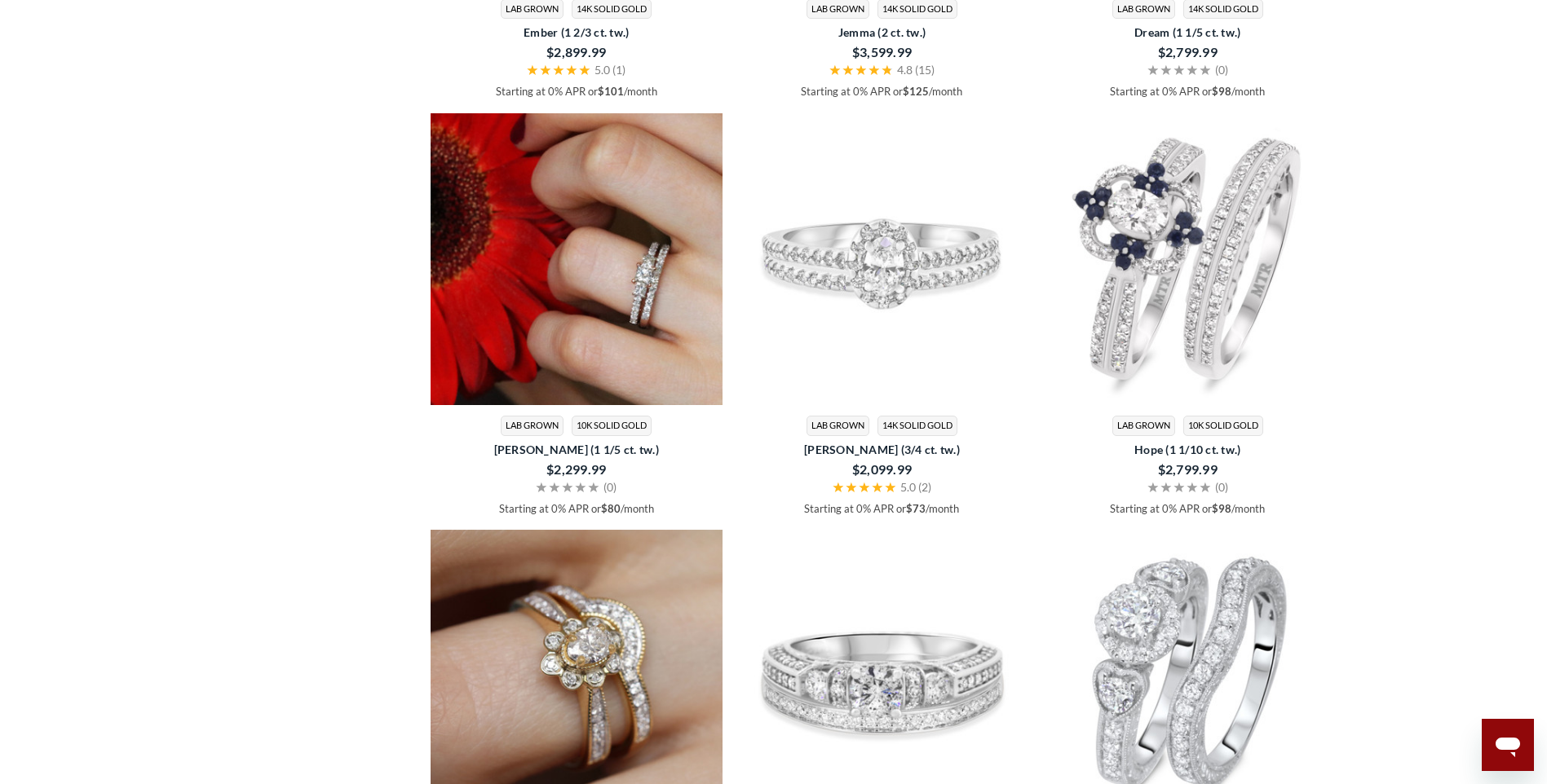
scroll to position [2691, 0]
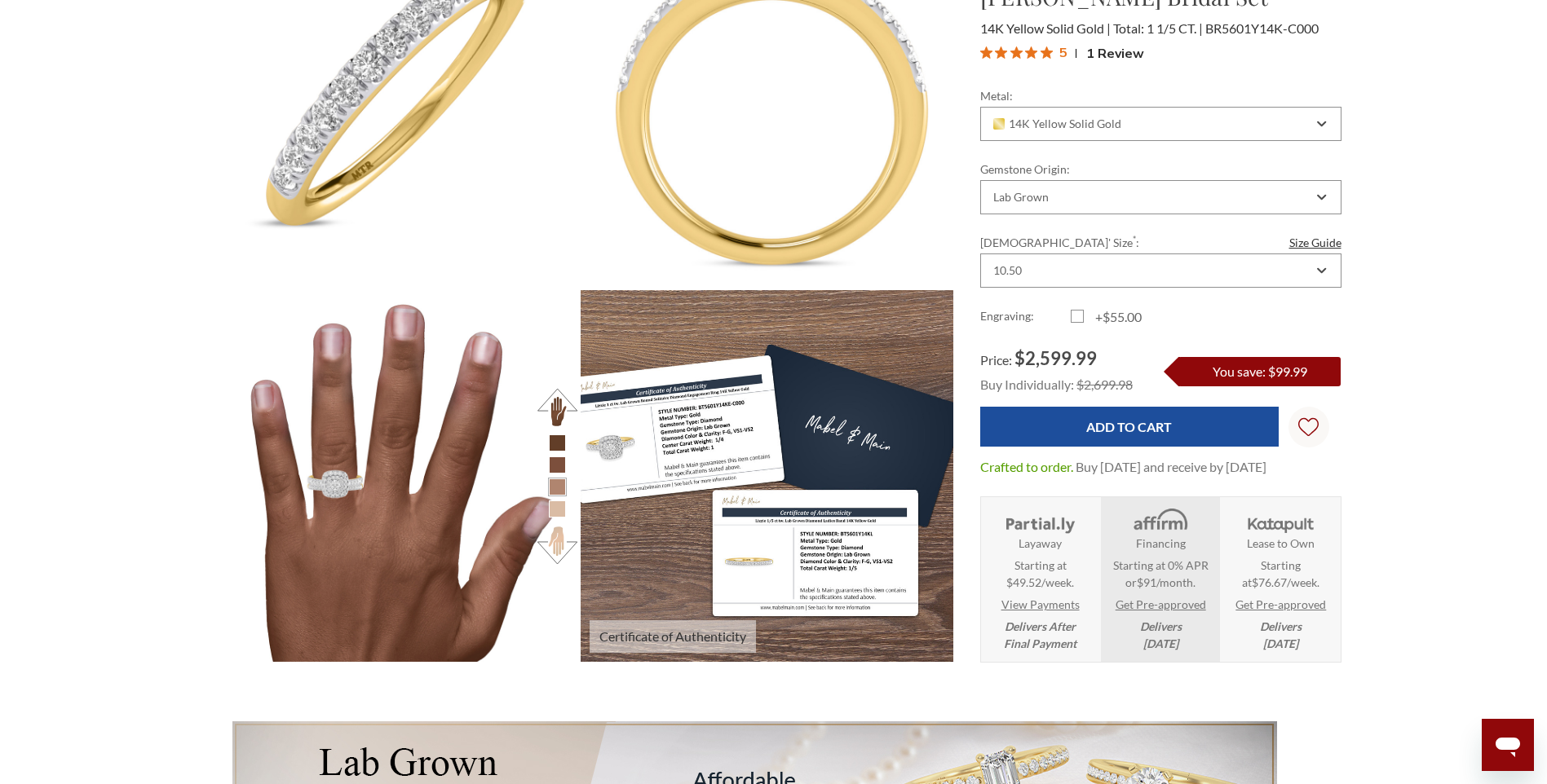
scroll to position [1386, 0]
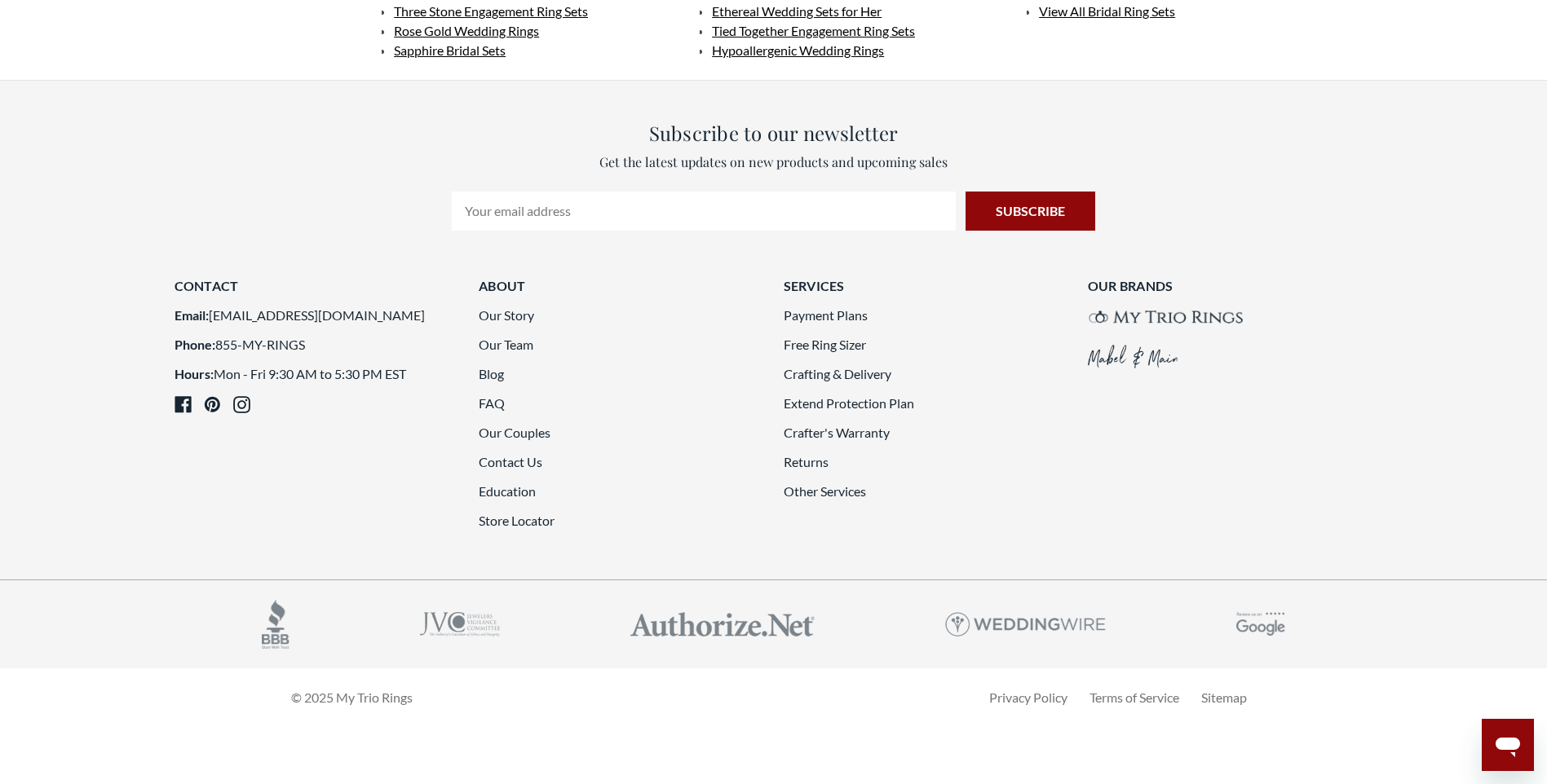
scroll to position [4811, 0]
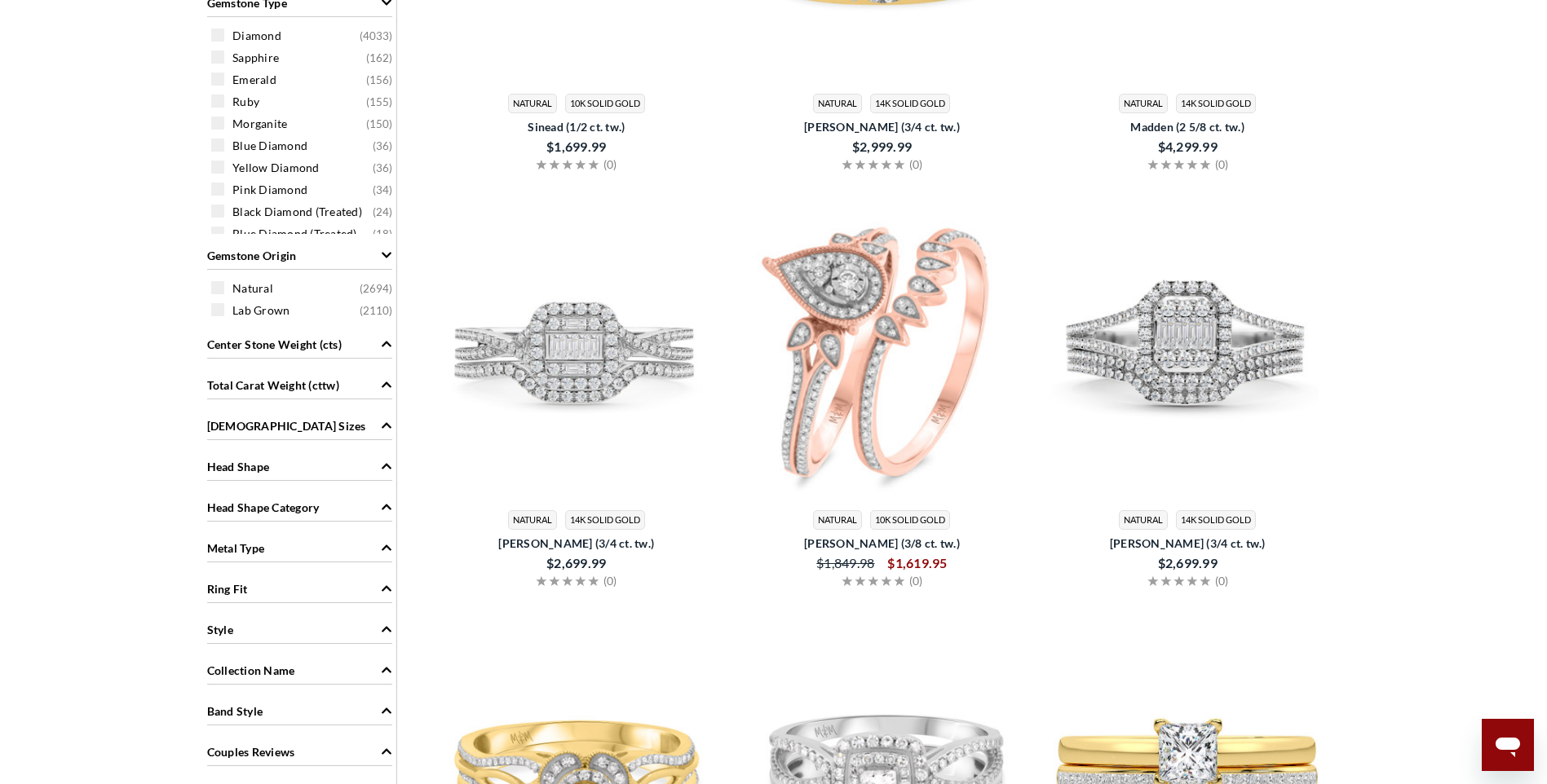
scroll to position [1061, 0]
